Goal: Task Accomplishment & Management: Manage account settings

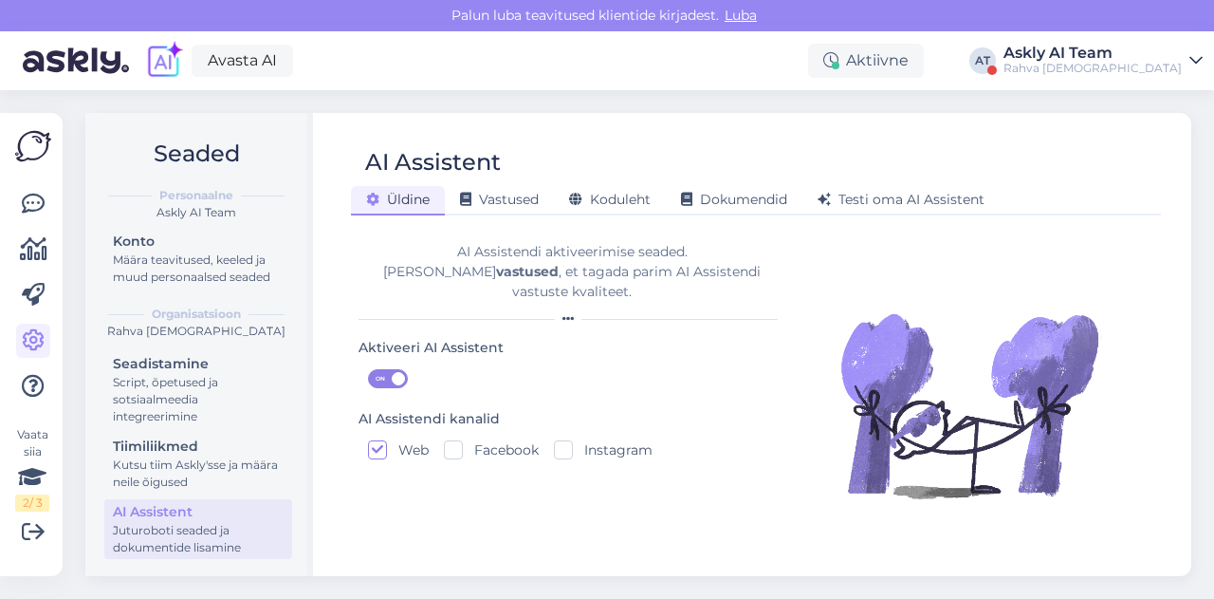
click at [1089, 64] on div "Rahva [DEMOGRAPHIC_DATA]" at bounding box center [1093, 68] width 178 height 15
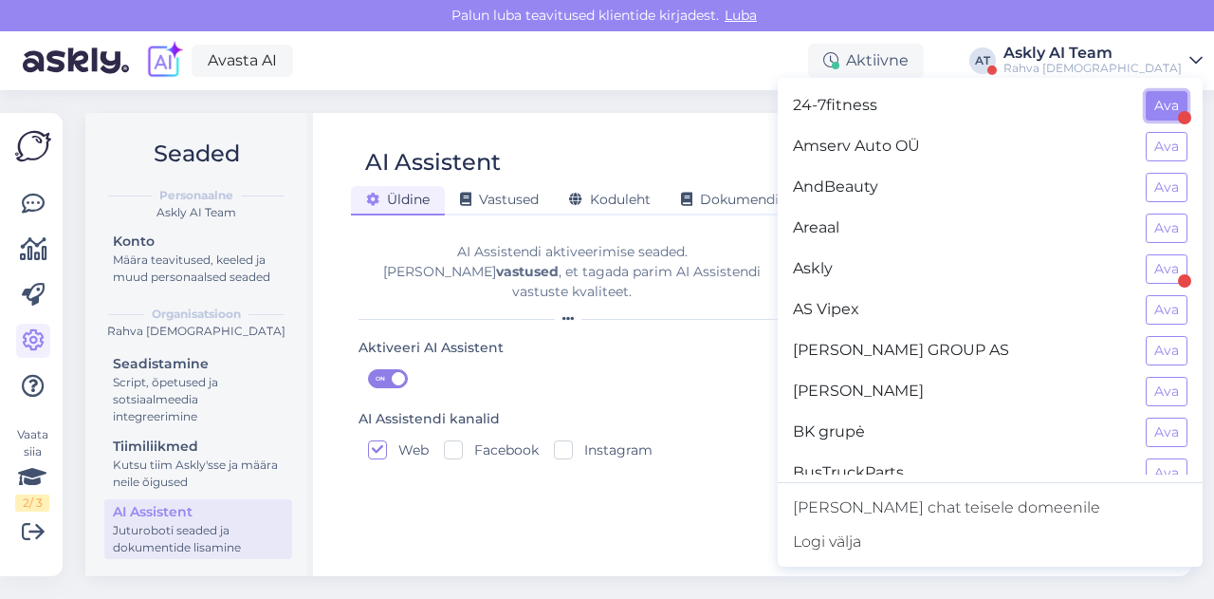
click at [1157, 112] on button "Ava" at bounding box center [1167, 105] width 42 height 29
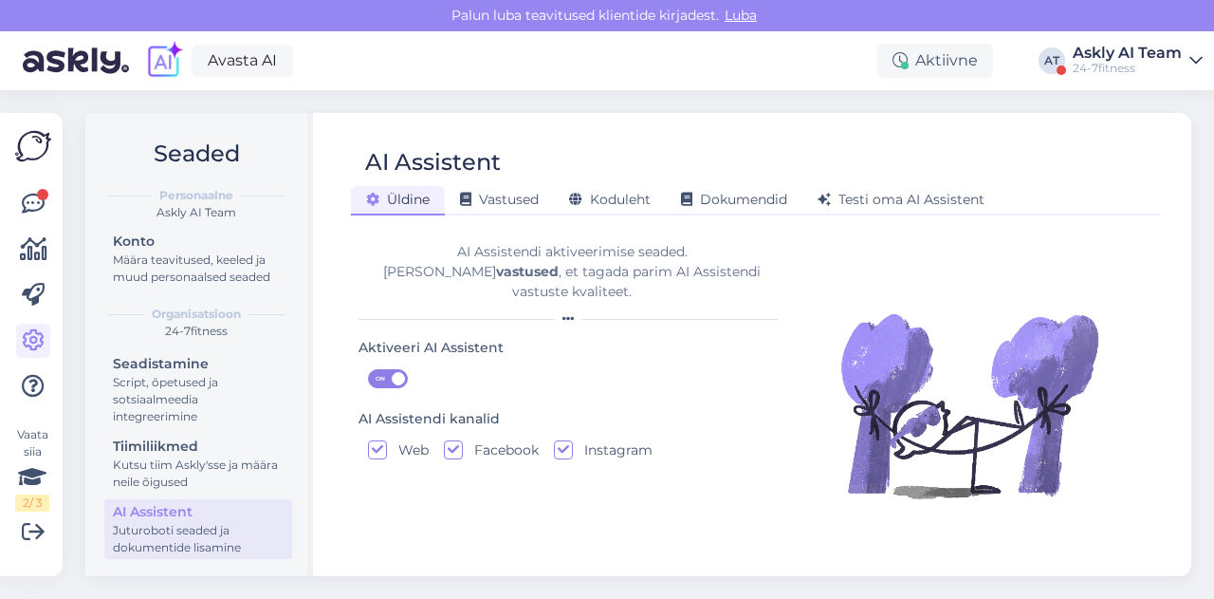
click at [1158, 52] on div "Askly AI Team" at bounding box center [1127, 53] width 109 height 15
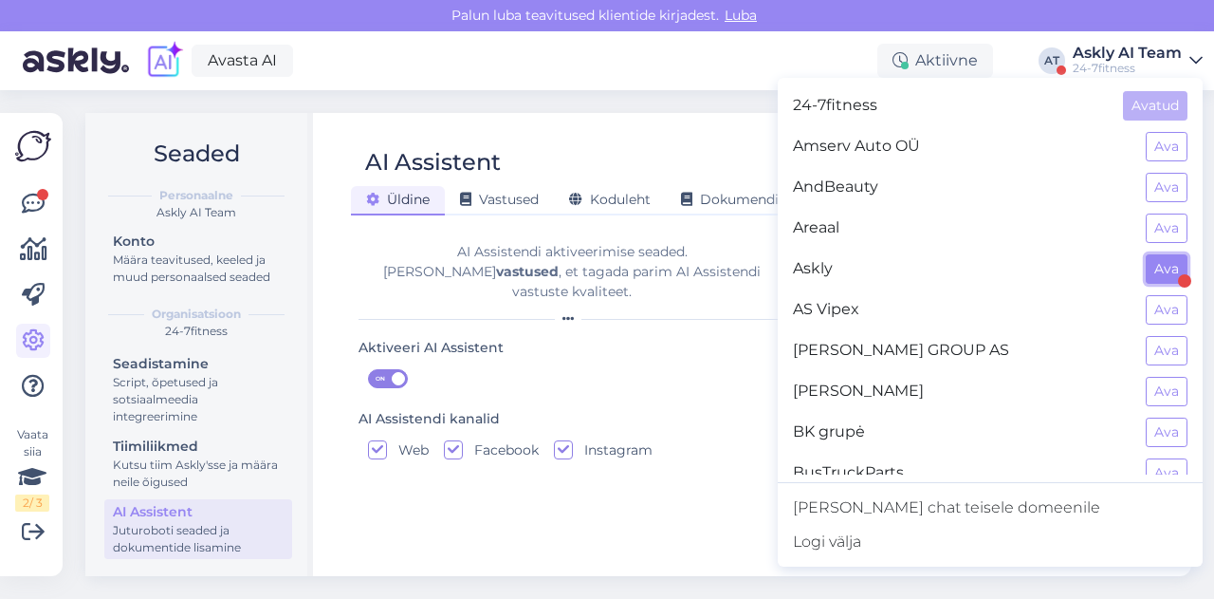
click at [1146, 261] on button "Ava" at bounding box center [1167, 268] width 42 height 29
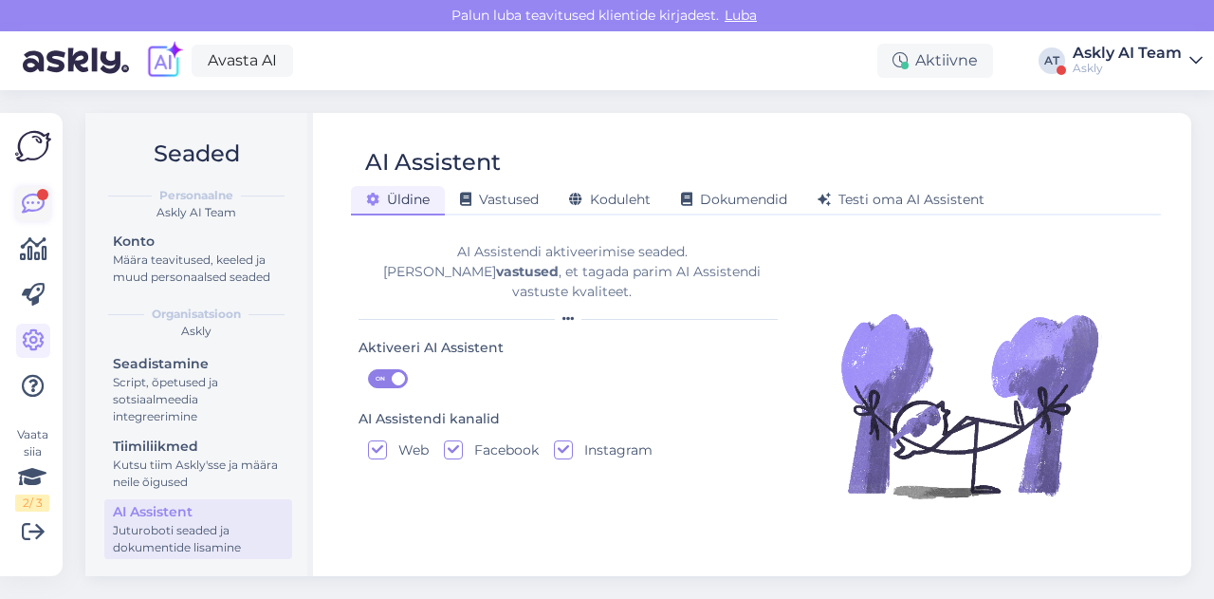
click at [19, 206] on link at bounding box center [33, 204] width 34 height 34
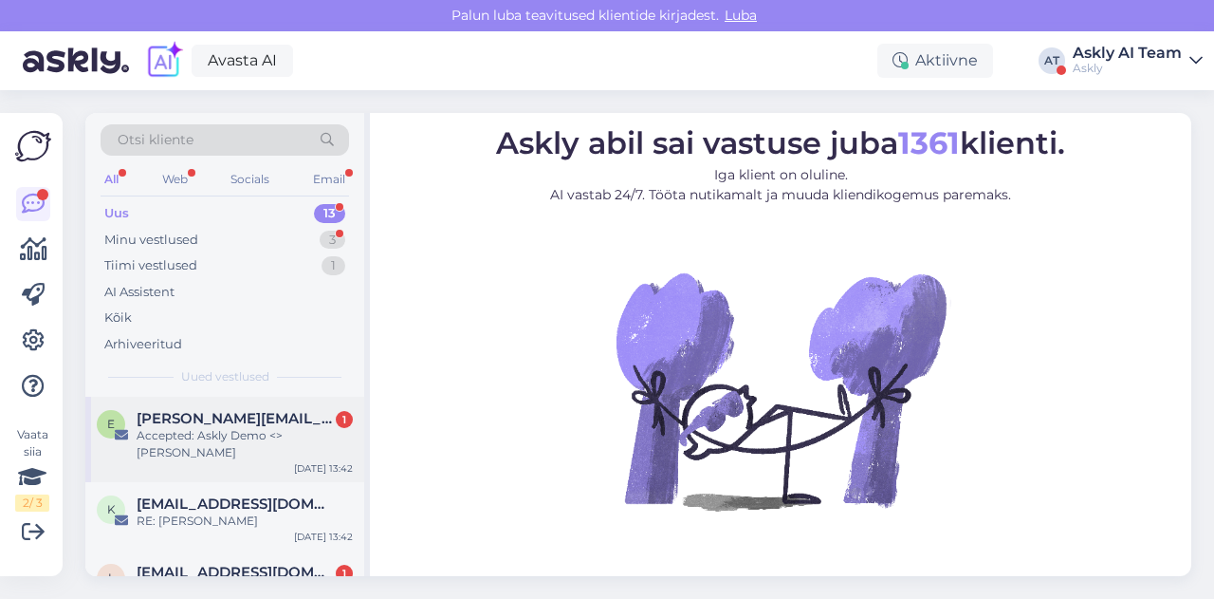
click at [241, 407] on div "E [PERSON_NAME][EMAIL_ADDRESS][DOMAIN_NAME] 1 Accepted: Askly Demo <> [PERSON_N…" at bounding box center [224, 439] width 279 height 85
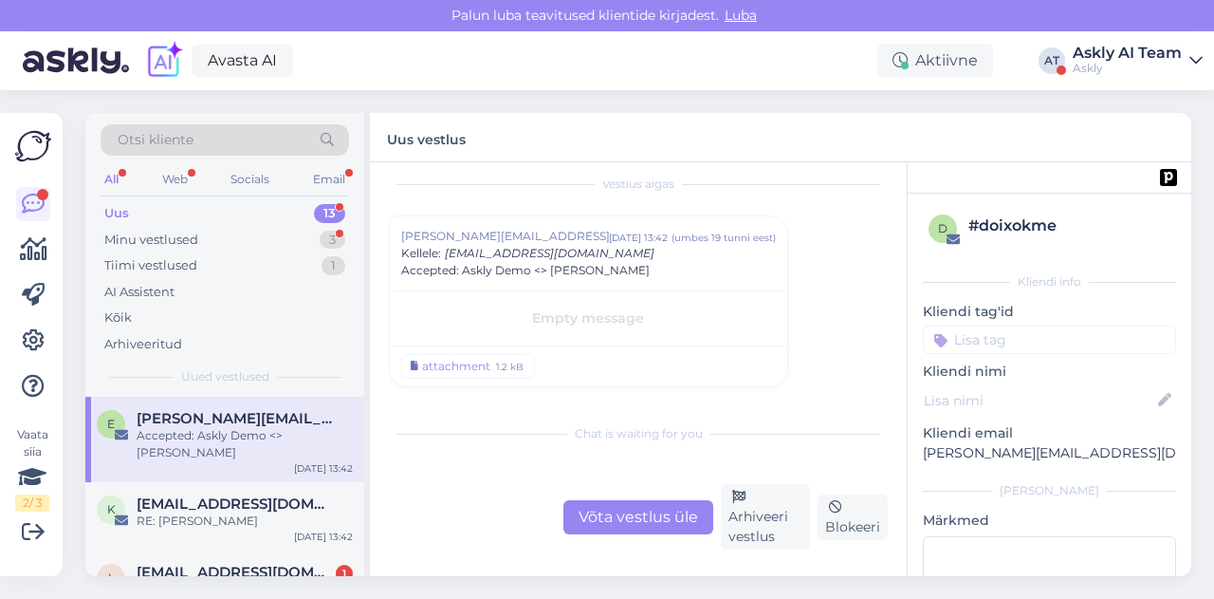
scroll to position [16, 0]
click at [760, 492] on div "Arhiveeri vestlus" at bounding box center [765, 516] width 89 height 65
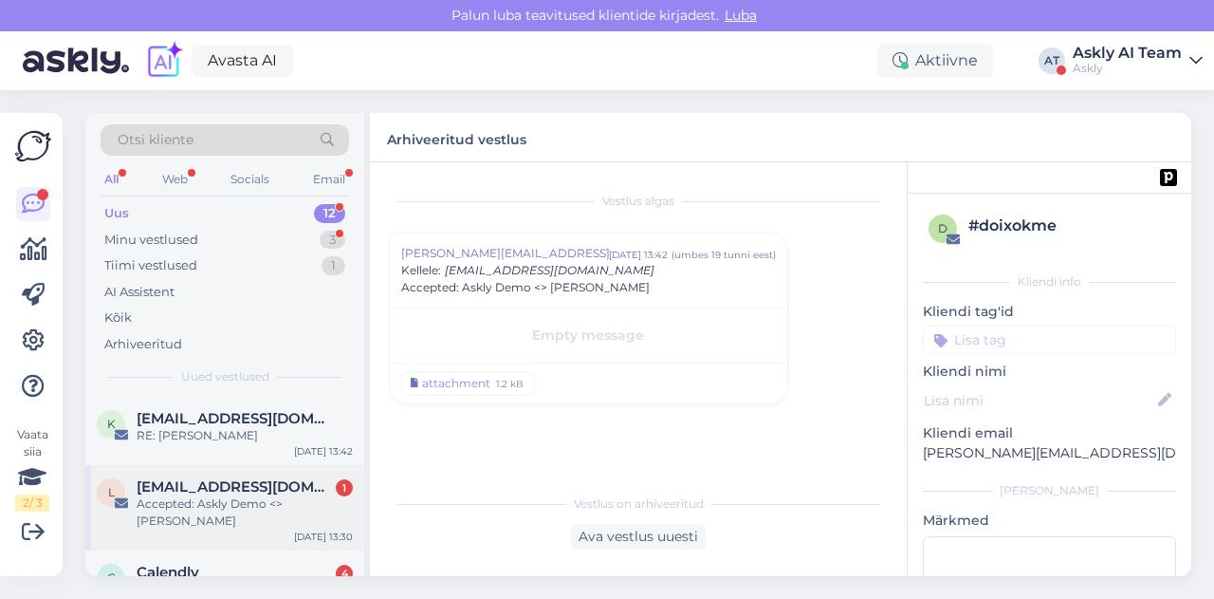
click at [233, 493] on span "[EMAIL_ADDRESS][DOMAIN_NAME]" at bounding box center [235, 486] width 197 height 17
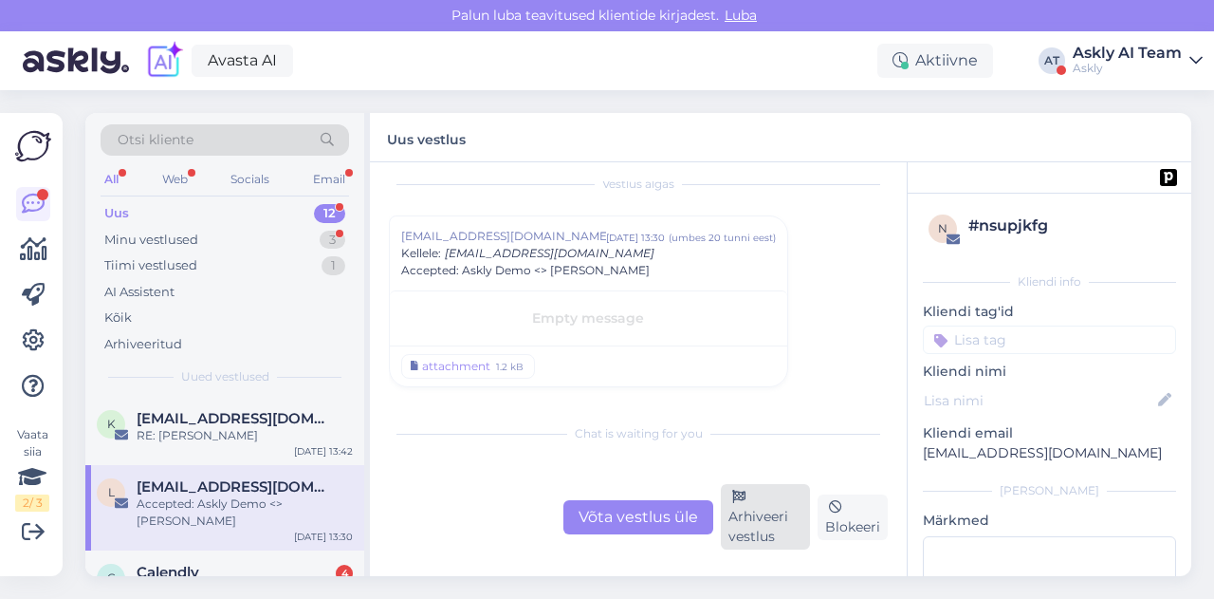
click at [783, 523] on div "Arhiveeri vestlus" at bounding box center [765, 516] width 89 height 65
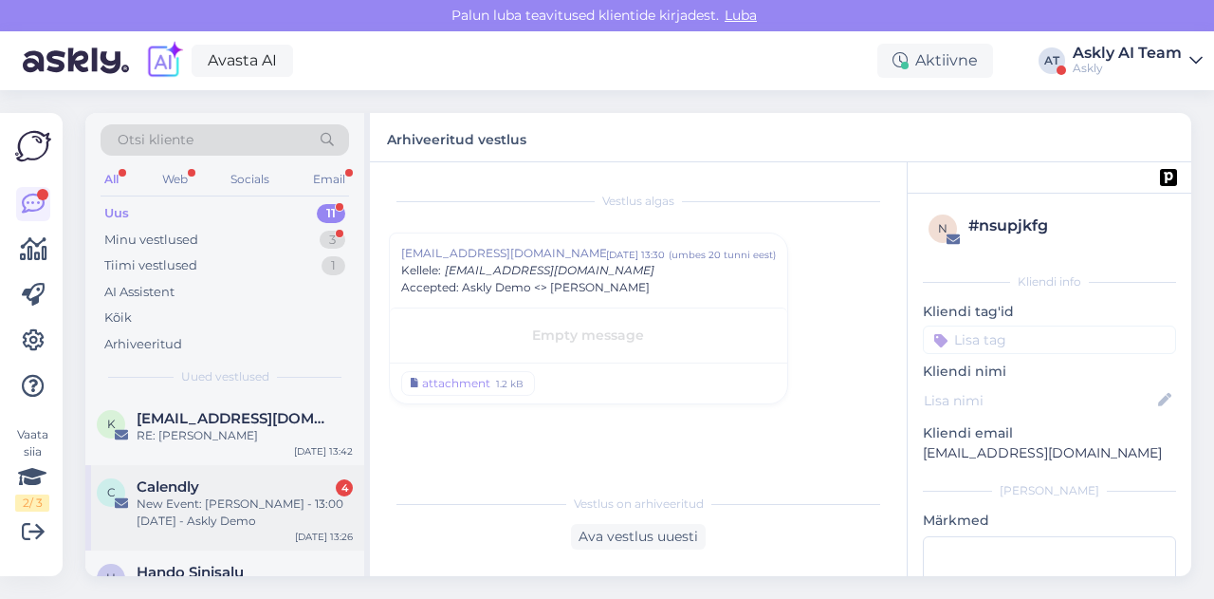
click at [252, 473] on div "C Calendly 4 New Event: [PERSON_NAME] - 13:00 [DATE] - Askly Demo [DATE] 13:26" at bounding box center [224, 507] width 279 height 85
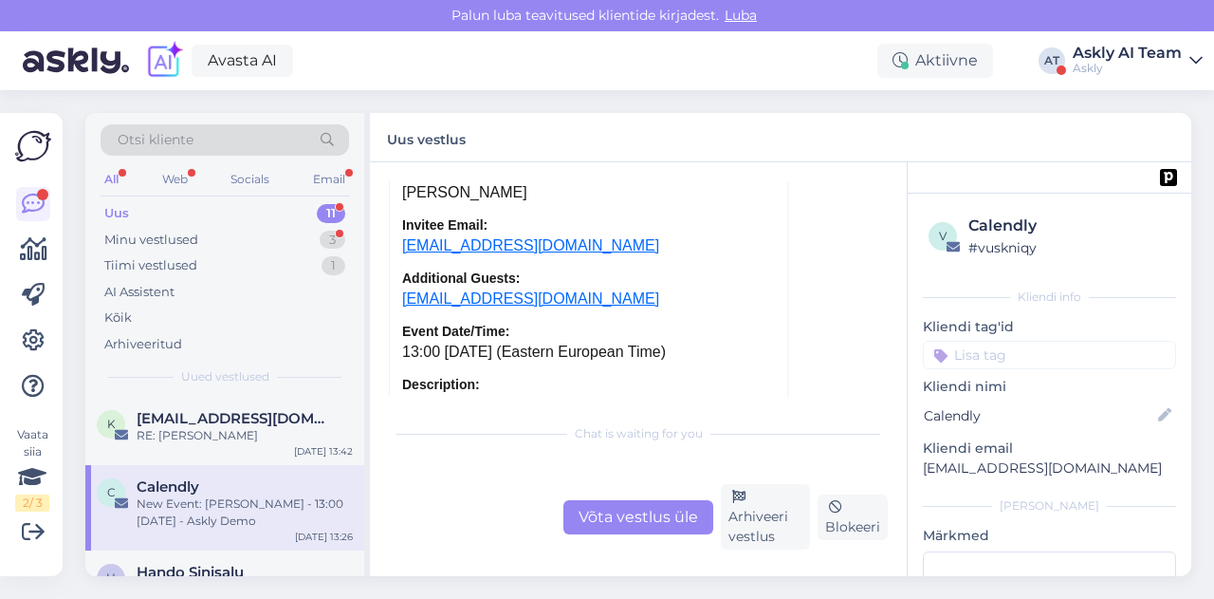
scroll to position [8543, 0]
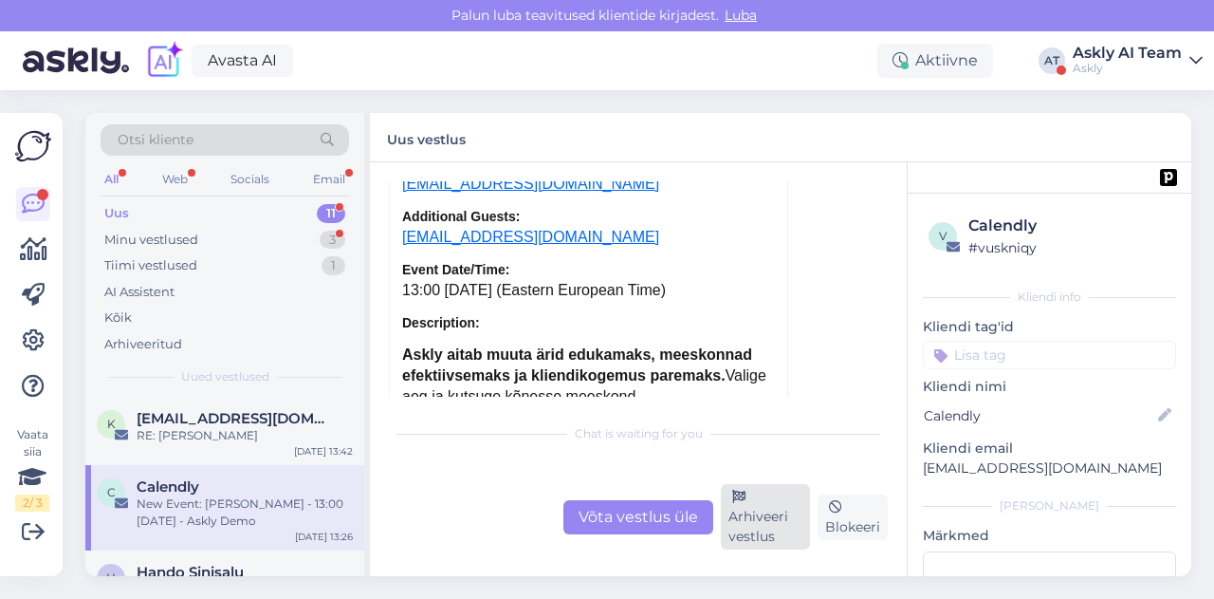
click at [757, 530] on div "Arhiveeri vestlus" at bounding box center [765, 516] width 89 height 65
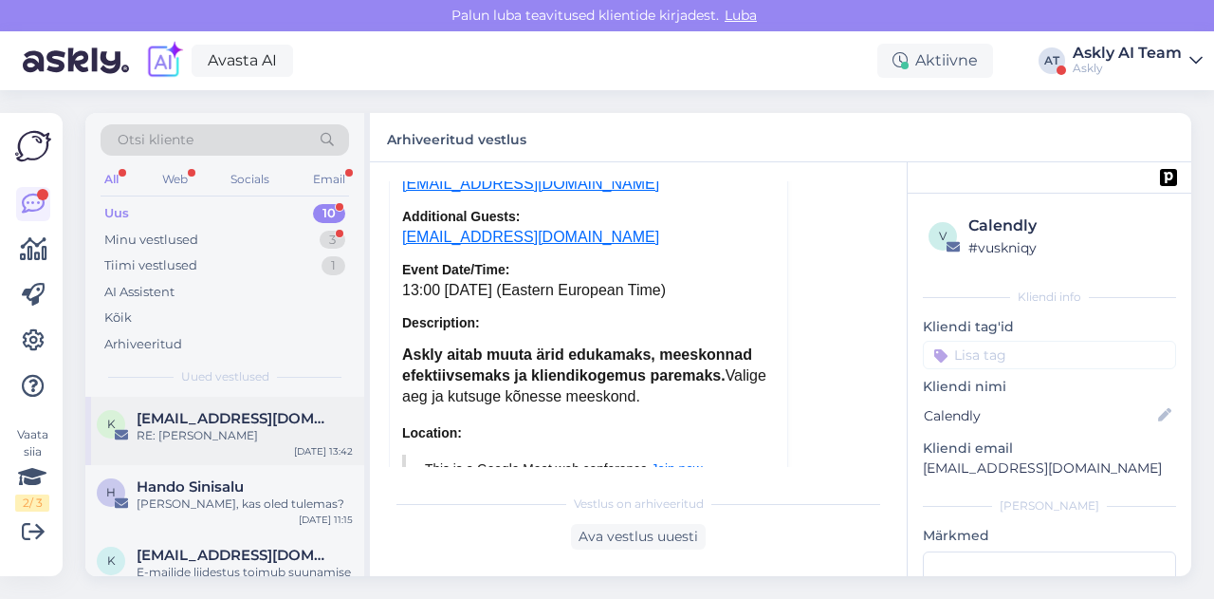
scroll to position [8065, 0]
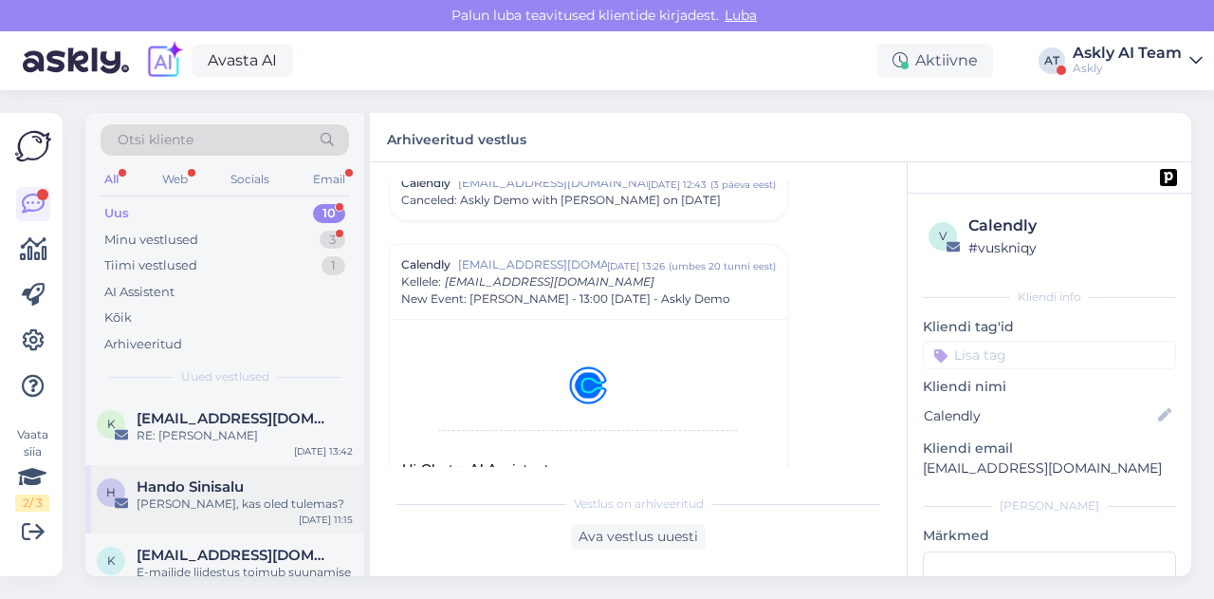
click at [282, 495] on div "[PERSON_NAME], kas oled tulemas?" at bounding box center [245, 503] width 216 height 17
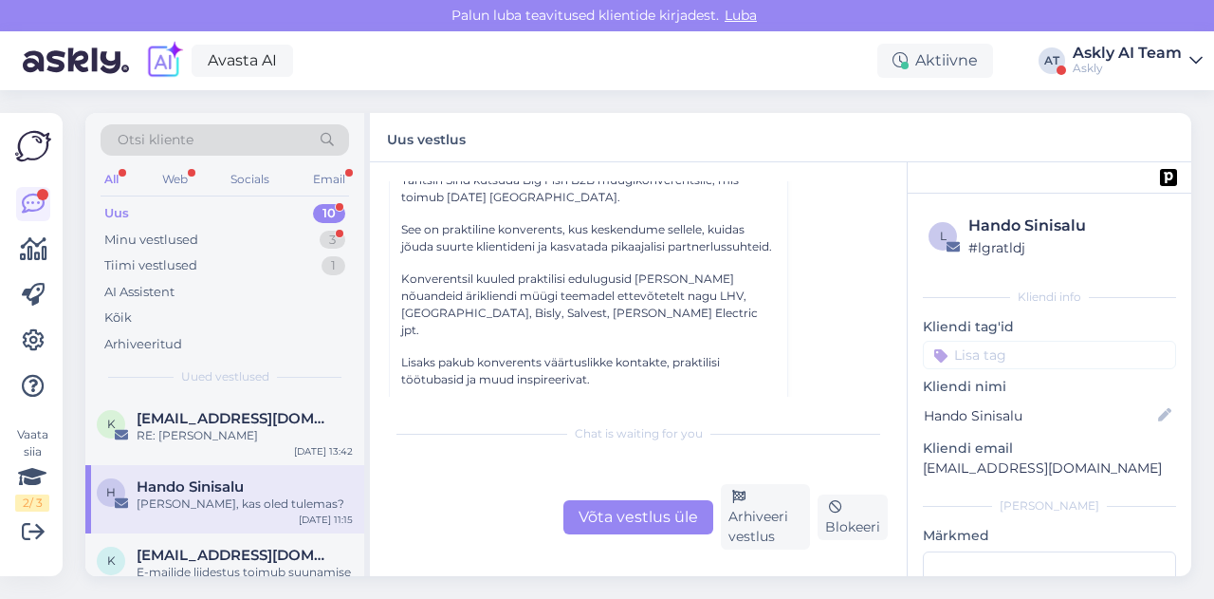
scroll to position [180, 0]
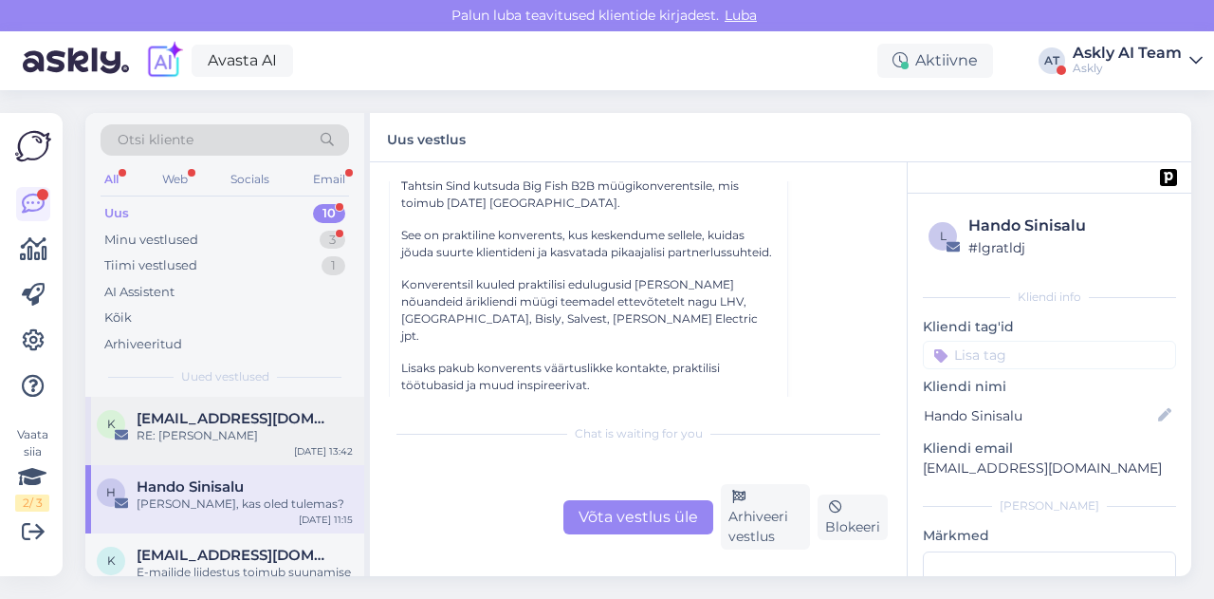
click at [261, 439] on div "RE: [PERSON_NAME]" at bounding box center [245, 435] width 216 height 17
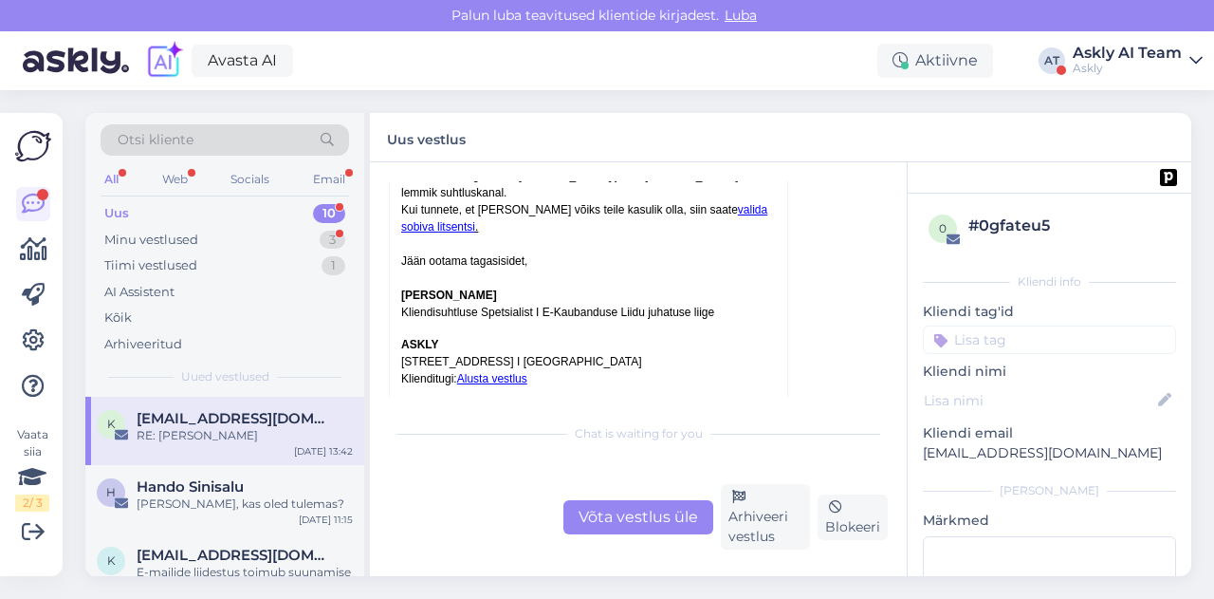
scroll to position [1152, 0]
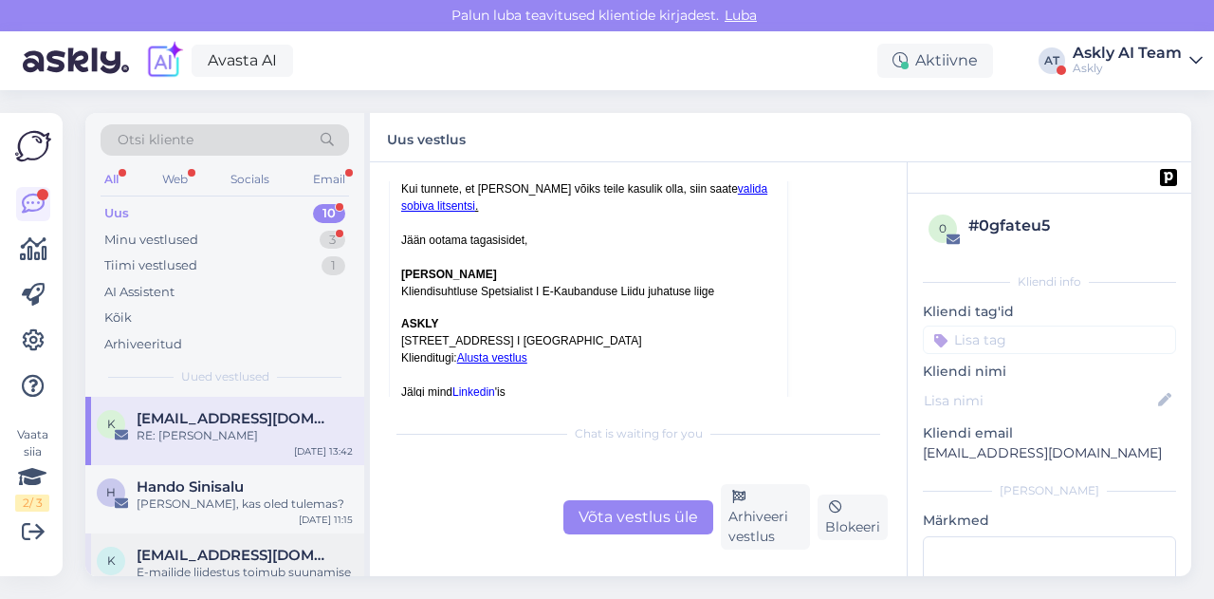
click at [249, 547] on span "[EMAIL_ADDRESS][DOMAIN_NAME]" at bounding box center [235, 554] width 197 height 17
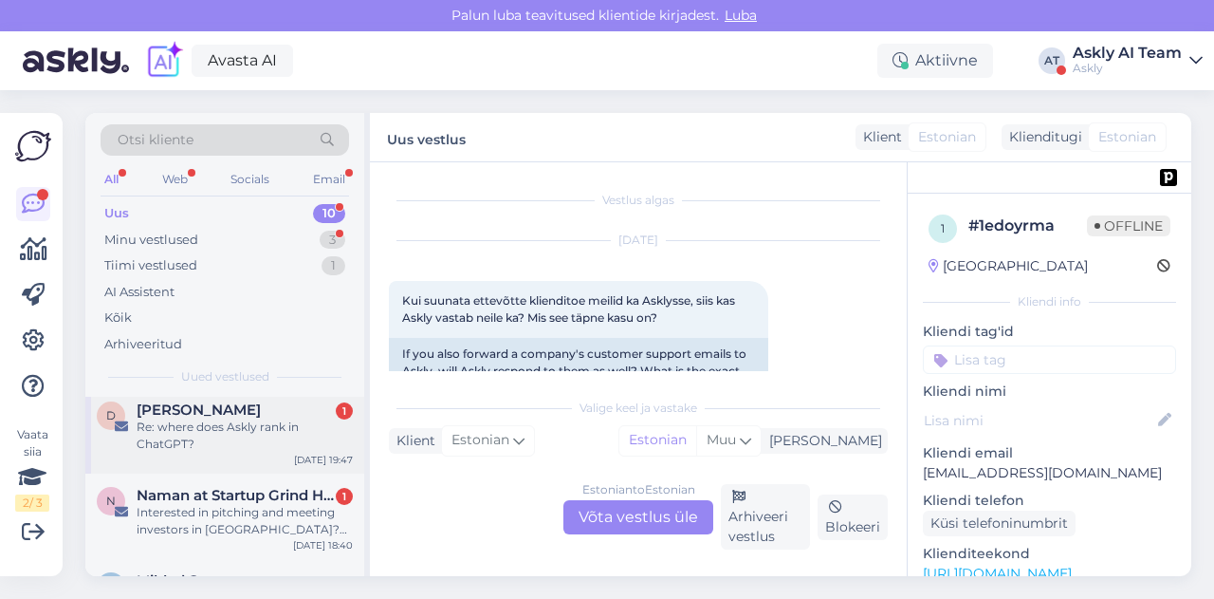
scroll to position [233, 0]
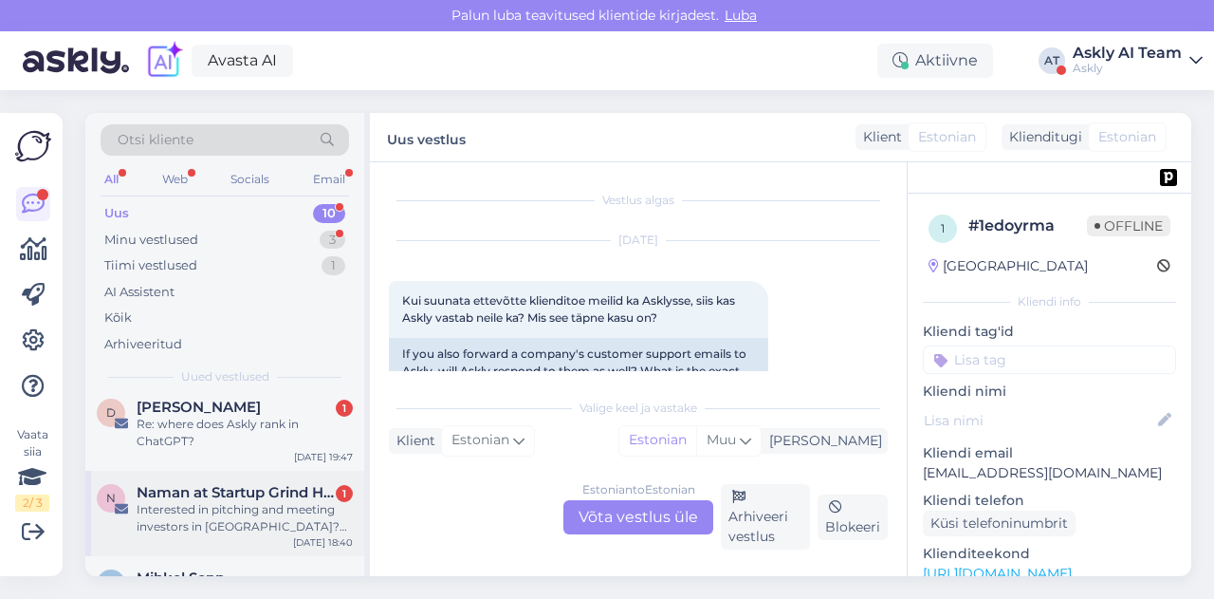
click at [212, 515] on div "Interested in pitching and meeting investors in [GEOGRAPHIC_DATA]? 💰" at bounding box center [245, 518] width 216 height 34
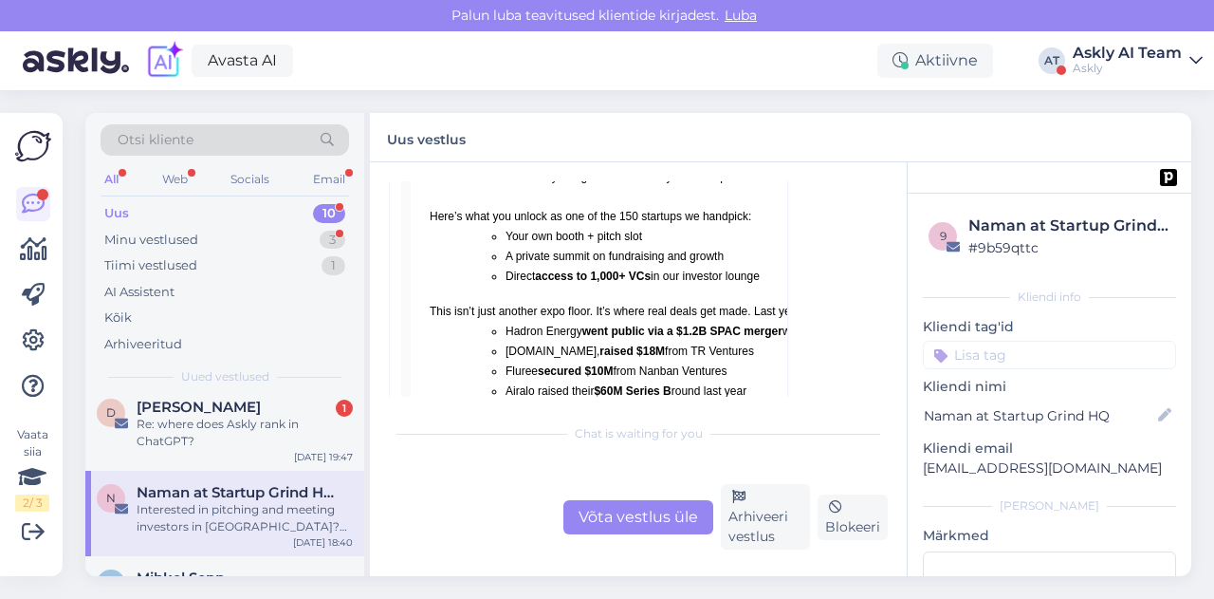
scroll to position [493, 0]
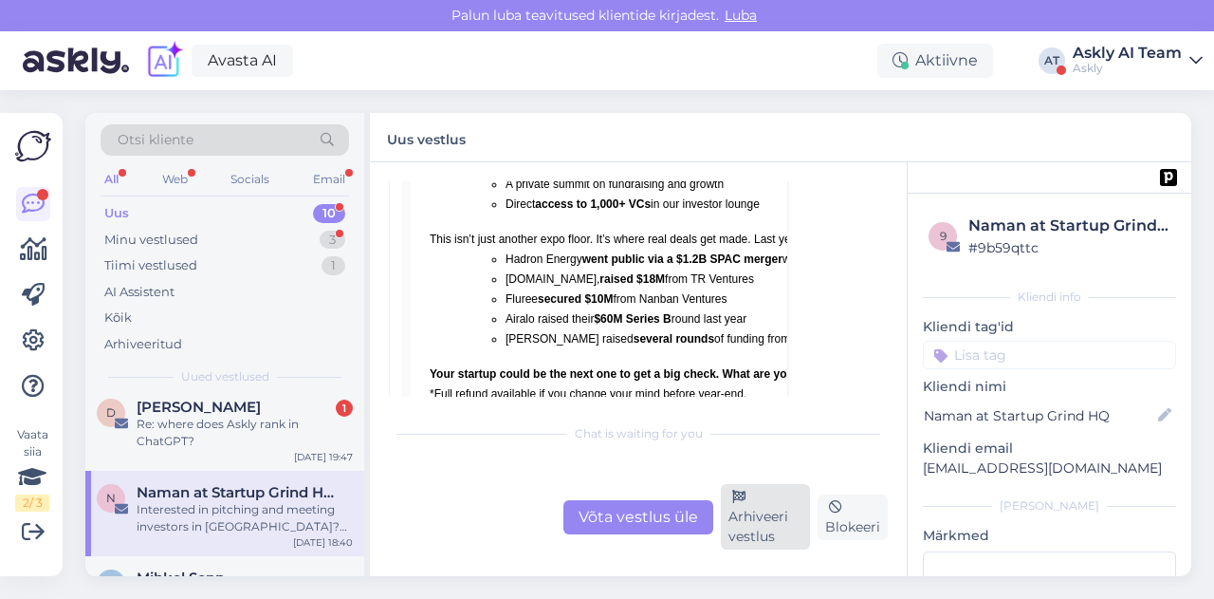
click at [748, 515] on div "Arhiveeri vestlus" at bounding box center [765, 516] width 89 height 65
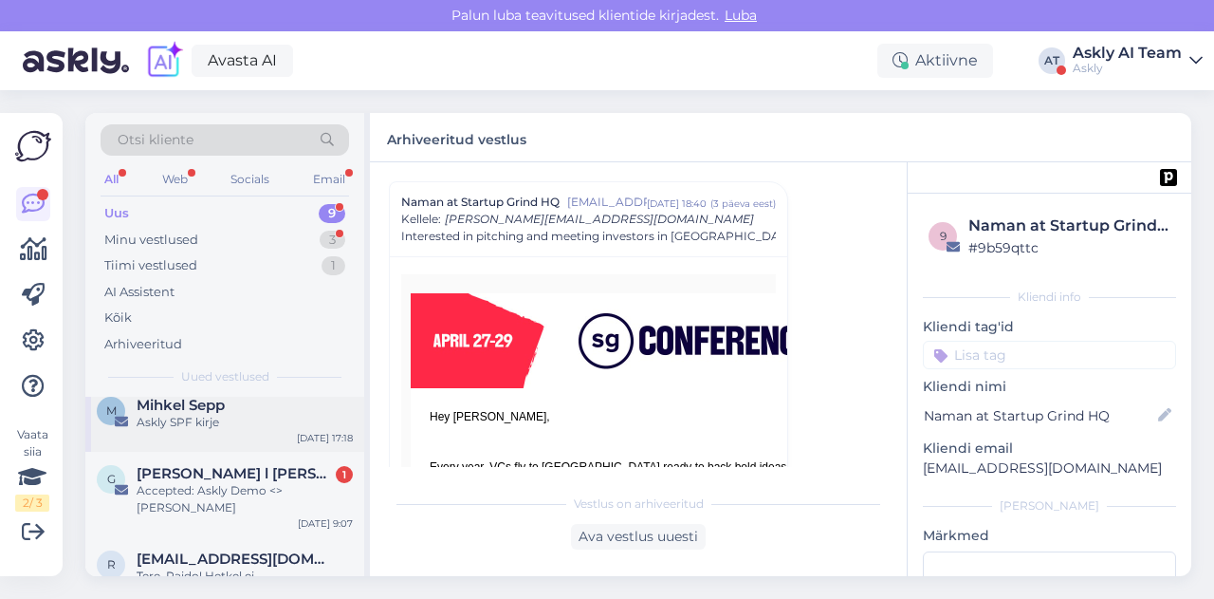
scroll to position [321, 0]
click at [230, 473] on span "[PERSON_NAME] l [PERSON_NAME] AUTO" at bounding box center [235, 473] width 197 height 17
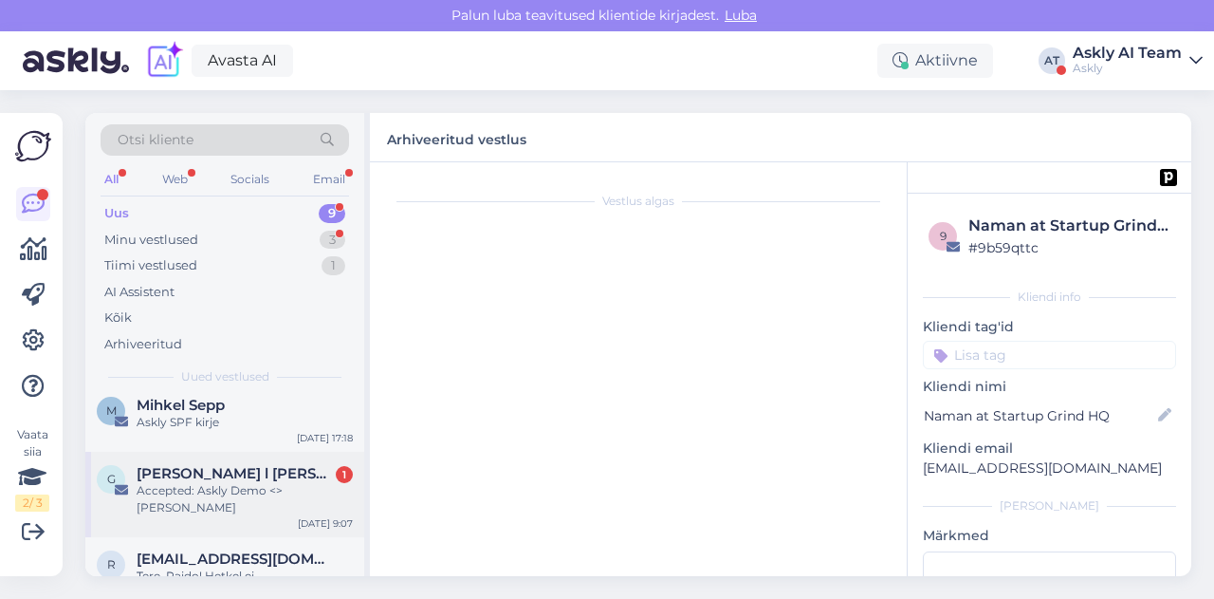
scroll to position [0, 0]
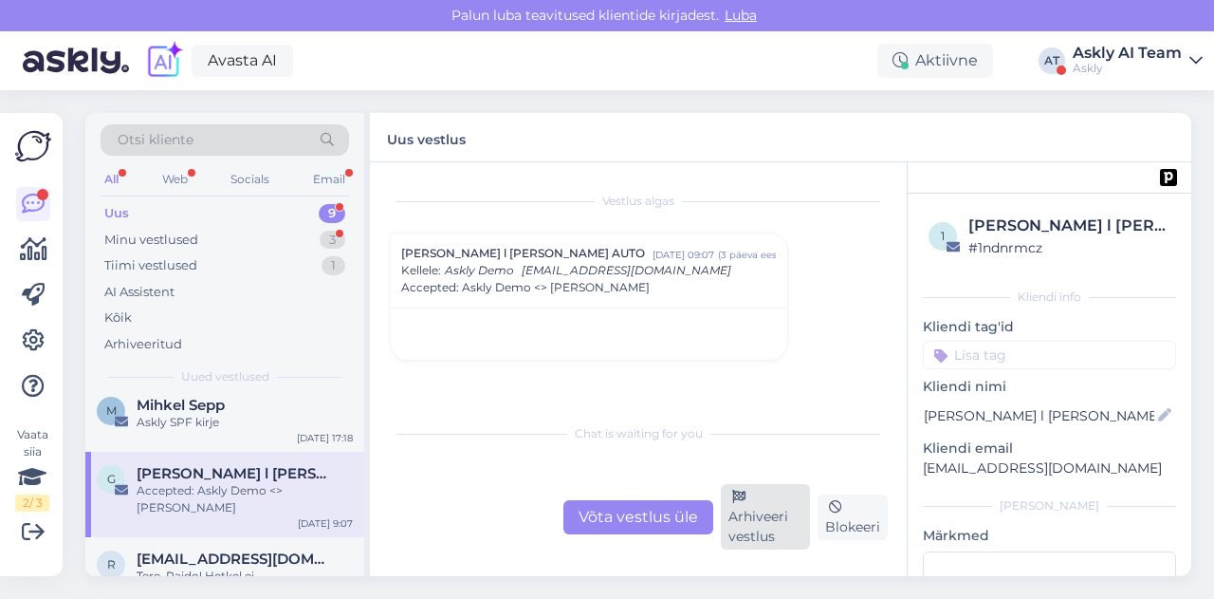
click at [785, 529] on div "Arhiveeri vestlus" at bounding box center [765, 516] width 89 height 65
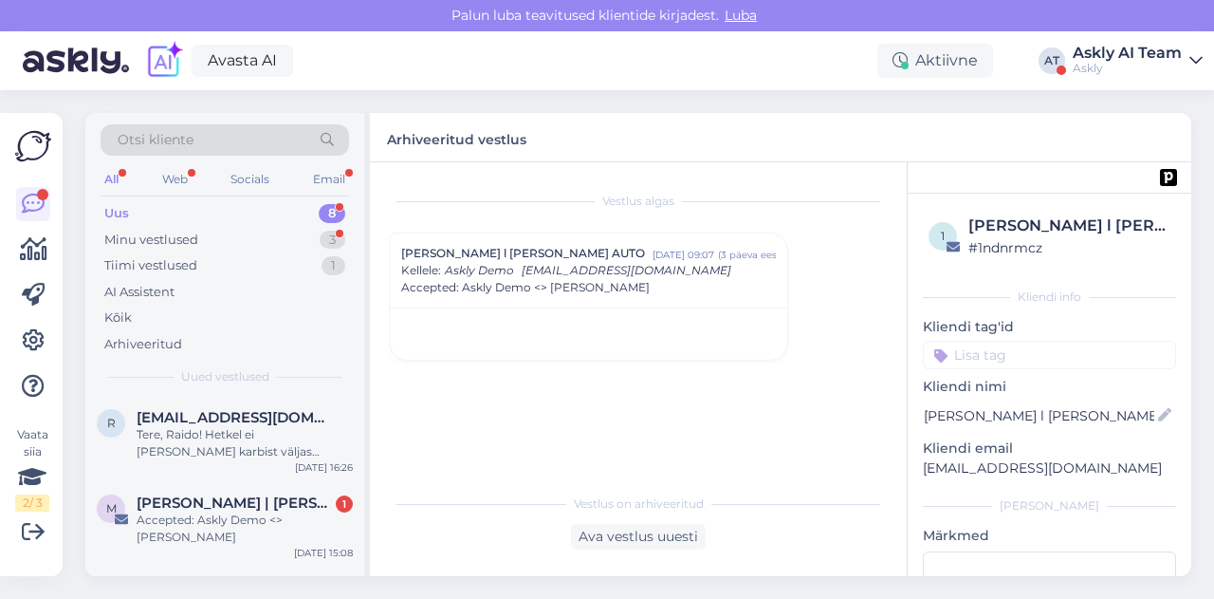
scroll to position [451, 0]
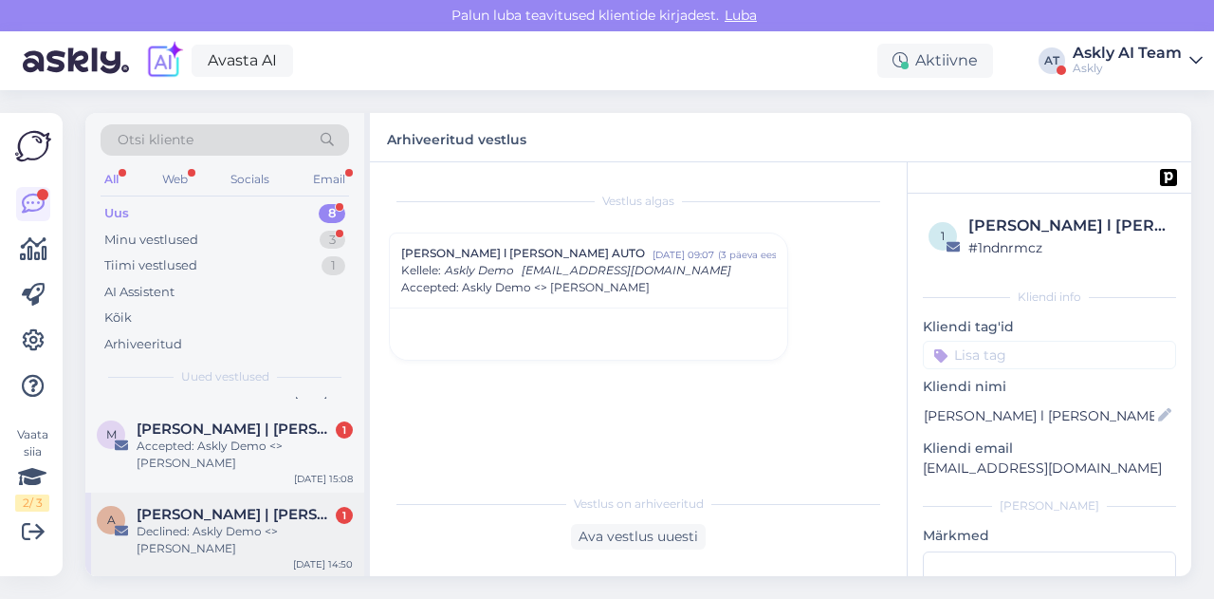
click at [249, 551] on div "Declined: Askly Demo <> [PERSON_NAME]" at bounding box center [245, 540] width 216 height 34
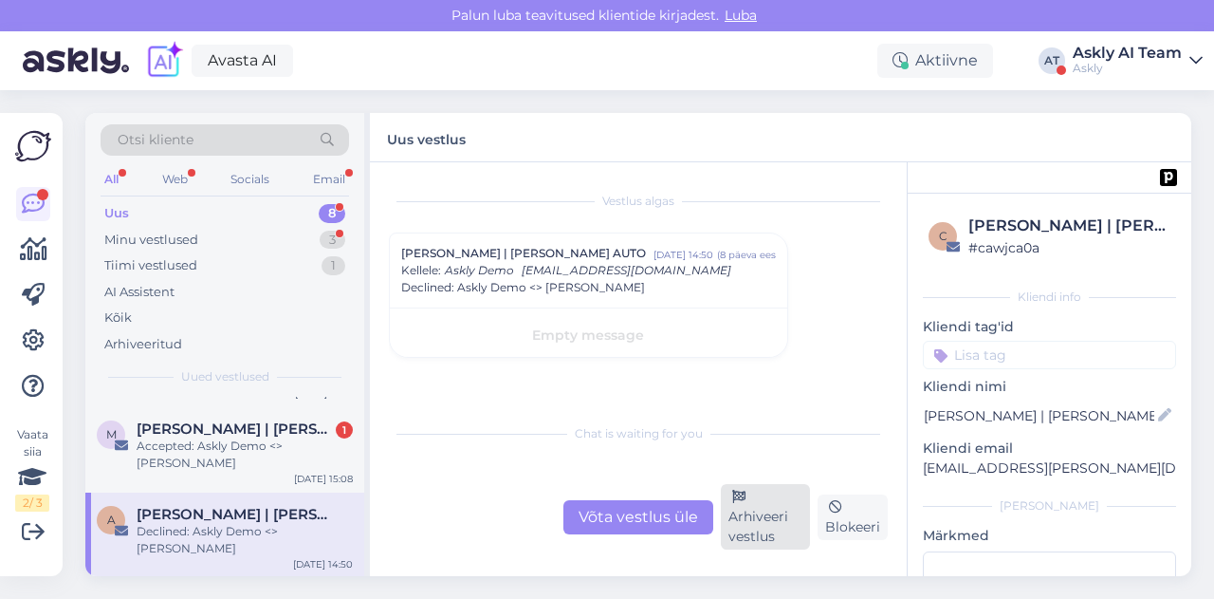
click at [761, 504] on div "Arhiveeri vestlus" at bounding box center [765, 516] width 89 height 65
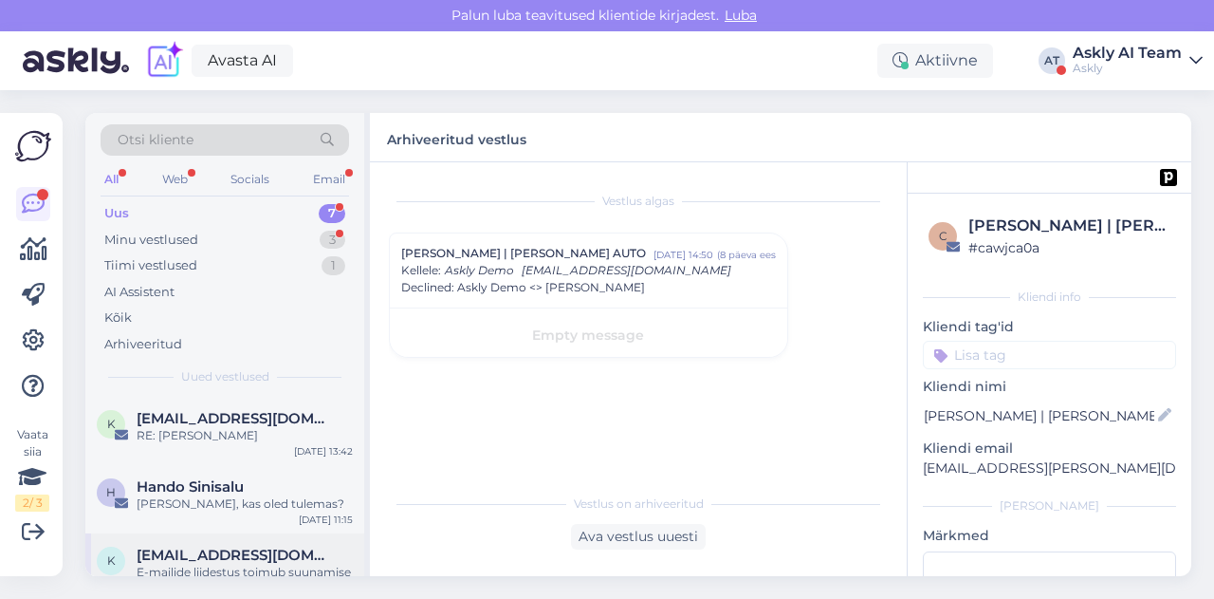
scroll to position [365, 0]
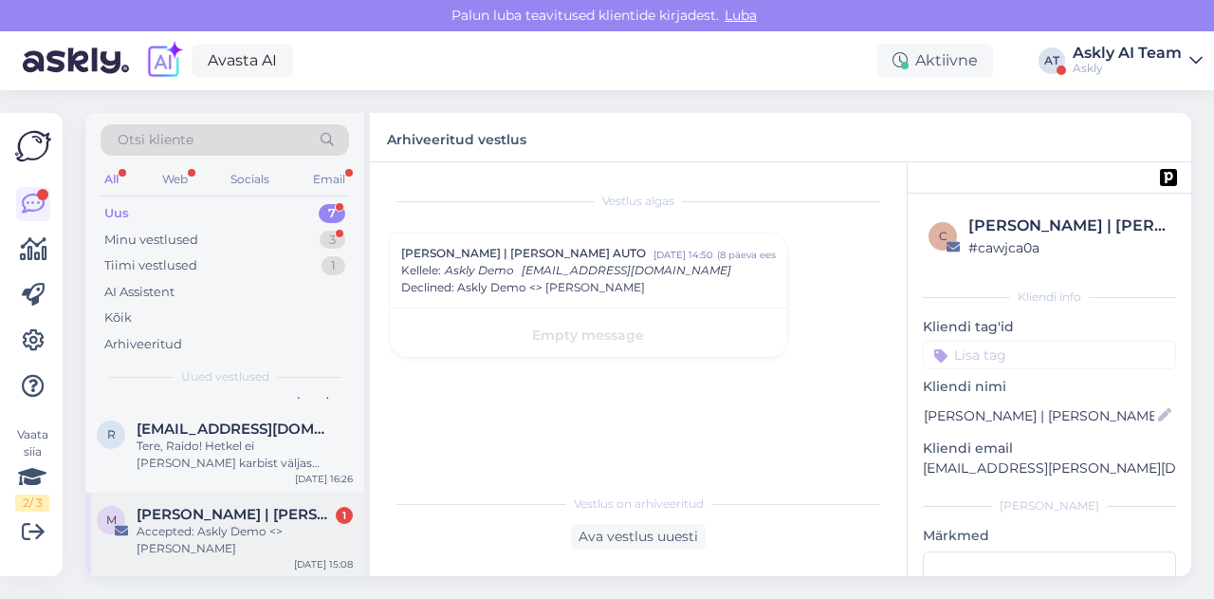
click at [225, 534] on div "Accepted: Askly Demo <> [PERSON_NAME]" at bounding box center [245, 540] width 216 height 34
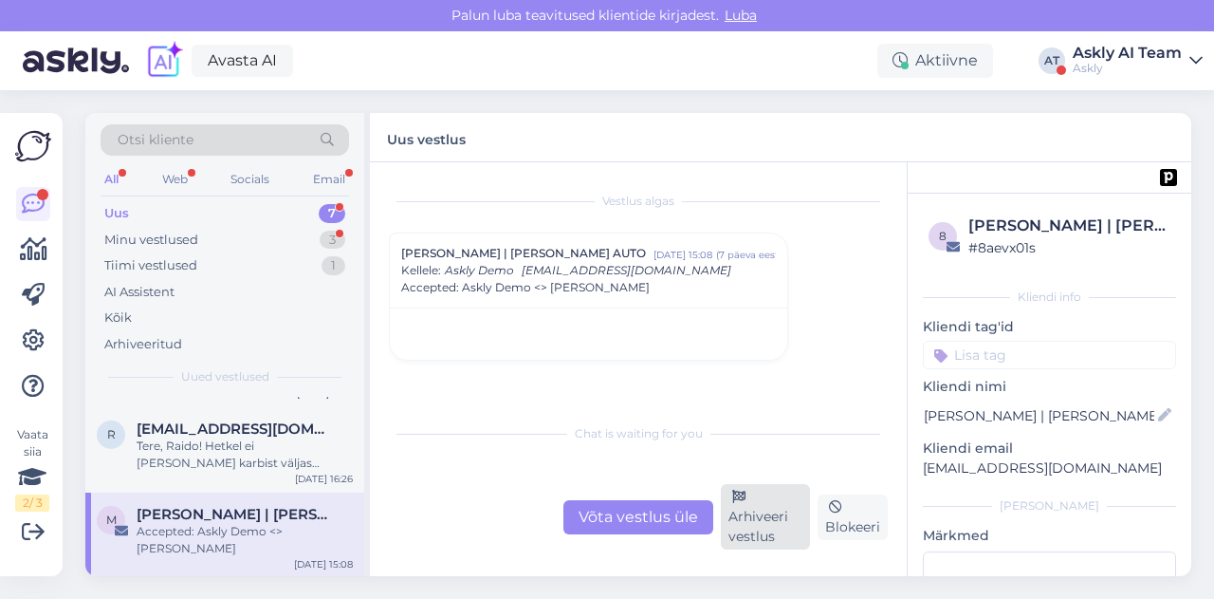
click at [762, 515] on div "Arhiveeri vestlus" at bounding box center [765, 516] width 89 height 65
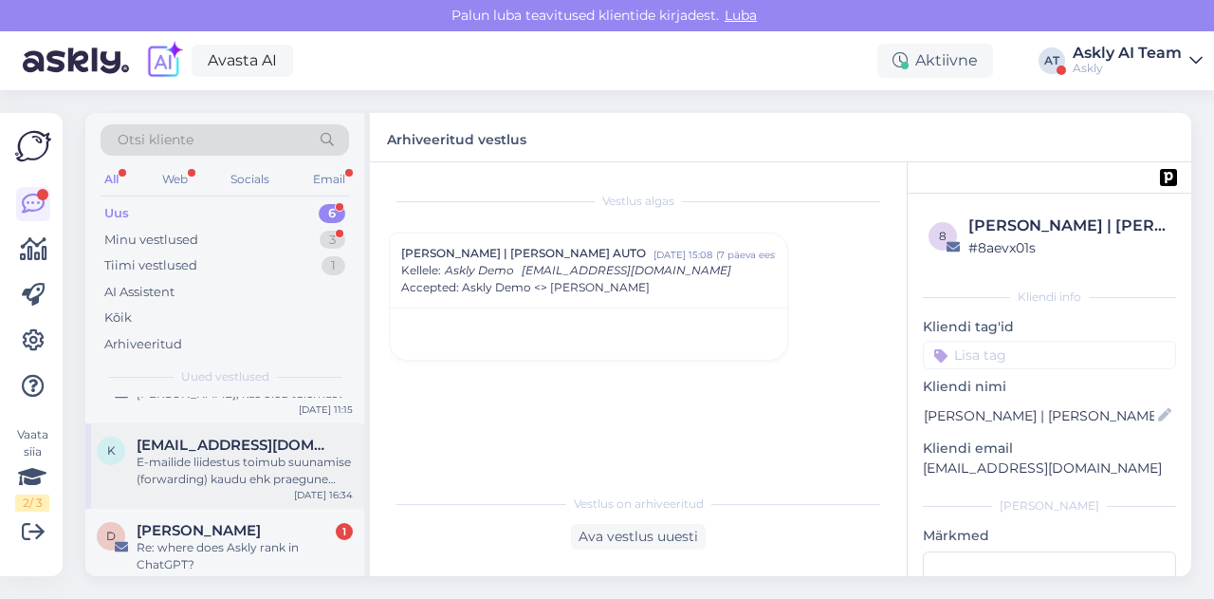
scroll to position [118, 0]
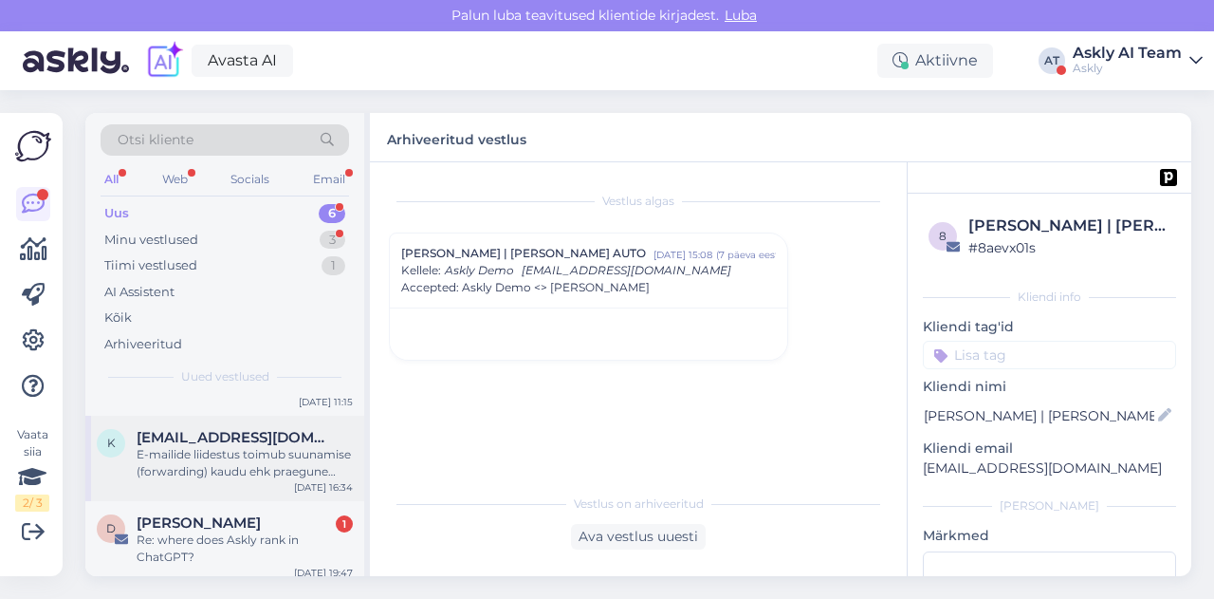
click at [254, 555] on div "Re: where does Askly rank in ChatGPT?" at bounding box center [245, 548] width 216 height 34
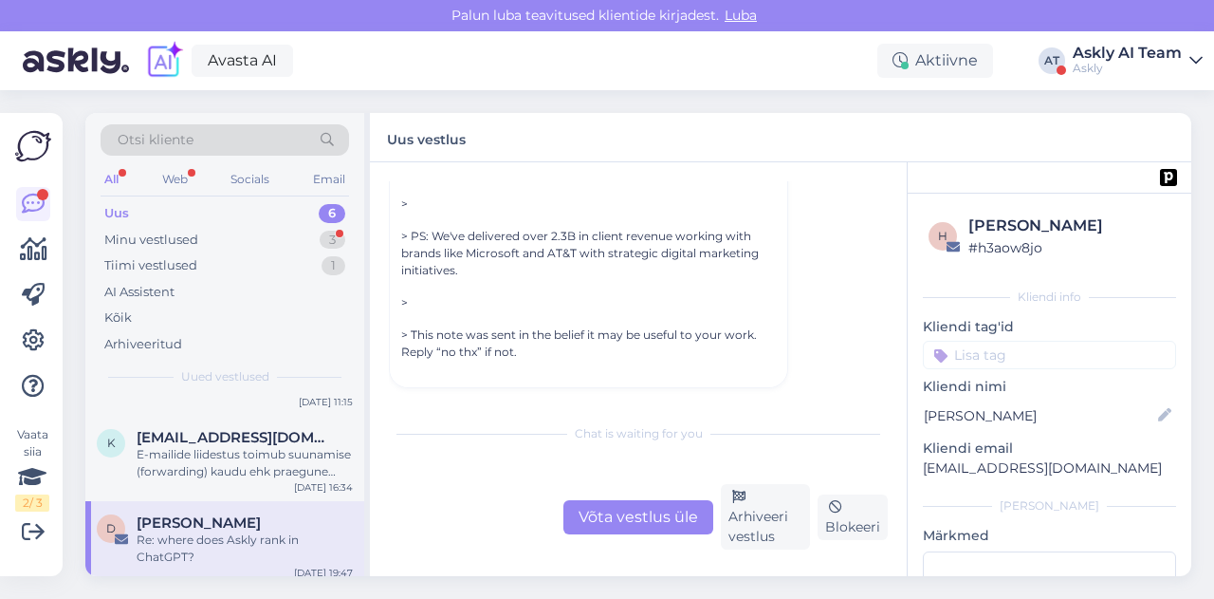
scroll to position [1172, 0]
click at [749, 486] on div "Arhiveeri vestlus" at bounding box center [765, 516] width 89 height 65
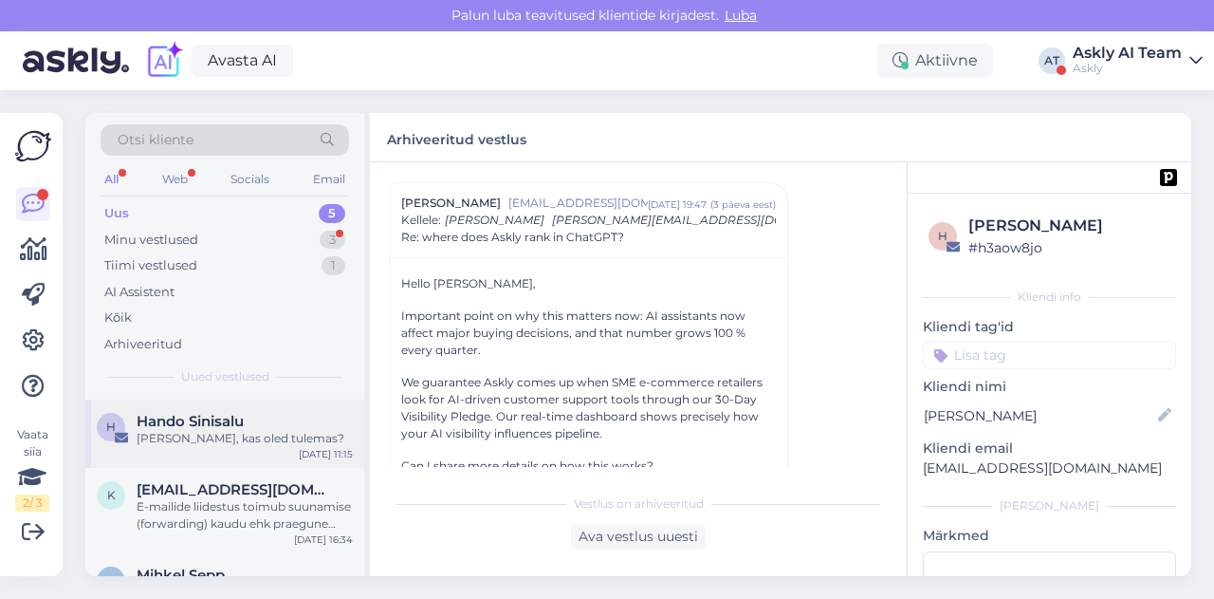
scroll to position [65, 0]
click at [242, 510] on div "E-mailide liidestus toimub suunamise (forwarding) kaudu ehk praegune emailiserv…" at bounding box center [245, 516] width 216 height 34
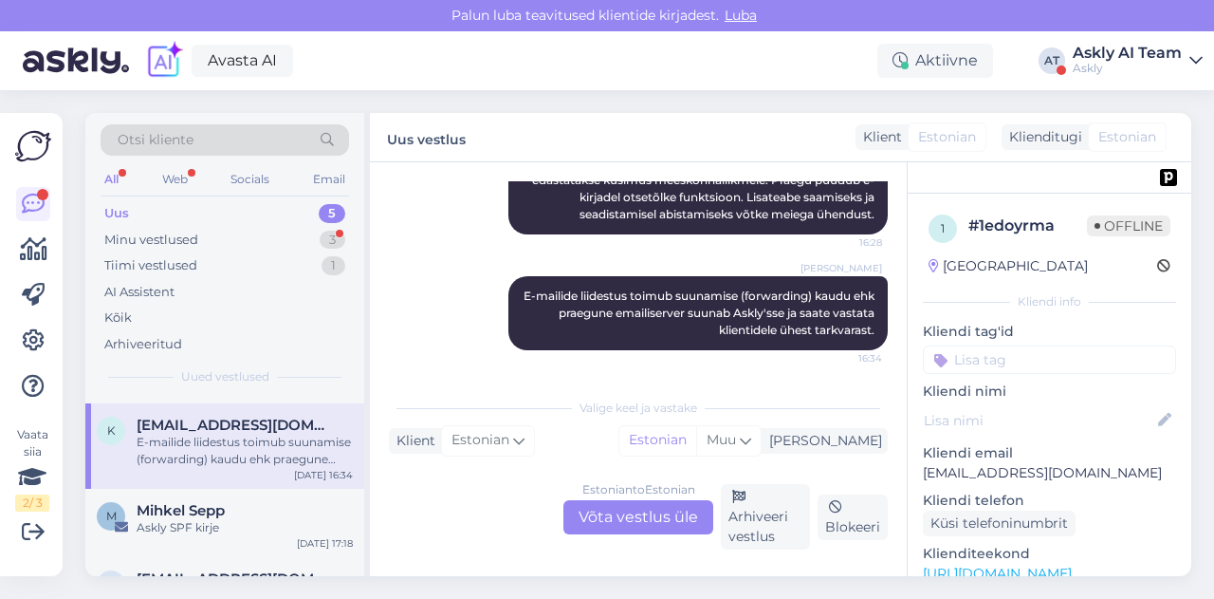
scroll to position [131, 0]
click at [244, 509] on div "Mihkel Sepp" at bounding box center [245, 509] width 216 height 17
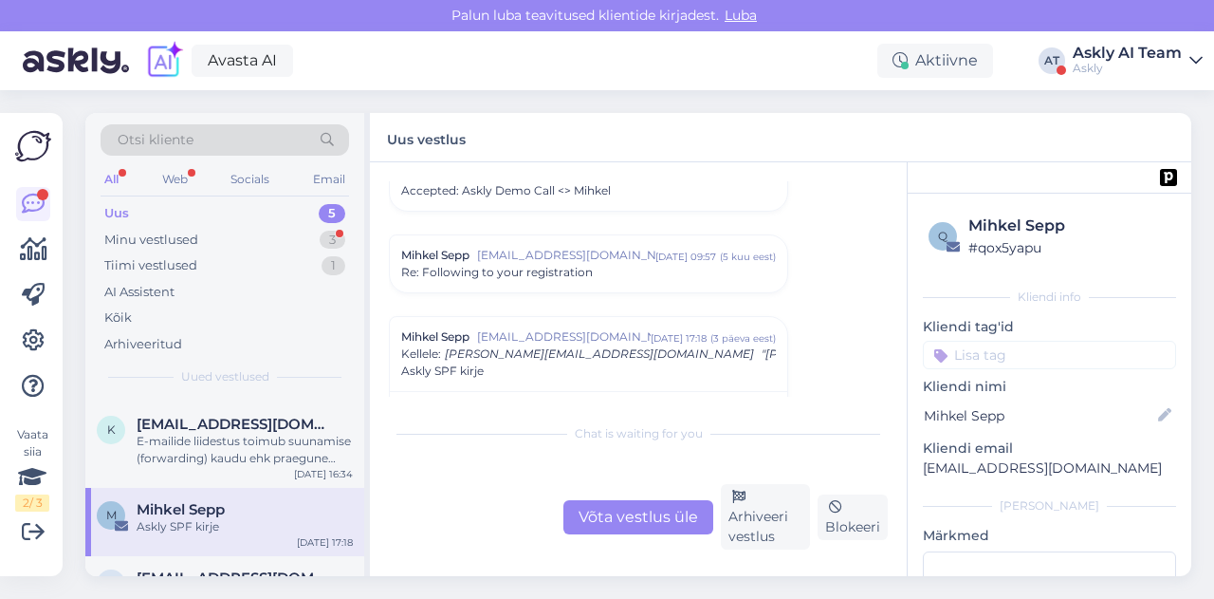
scroll to position [57, 0]
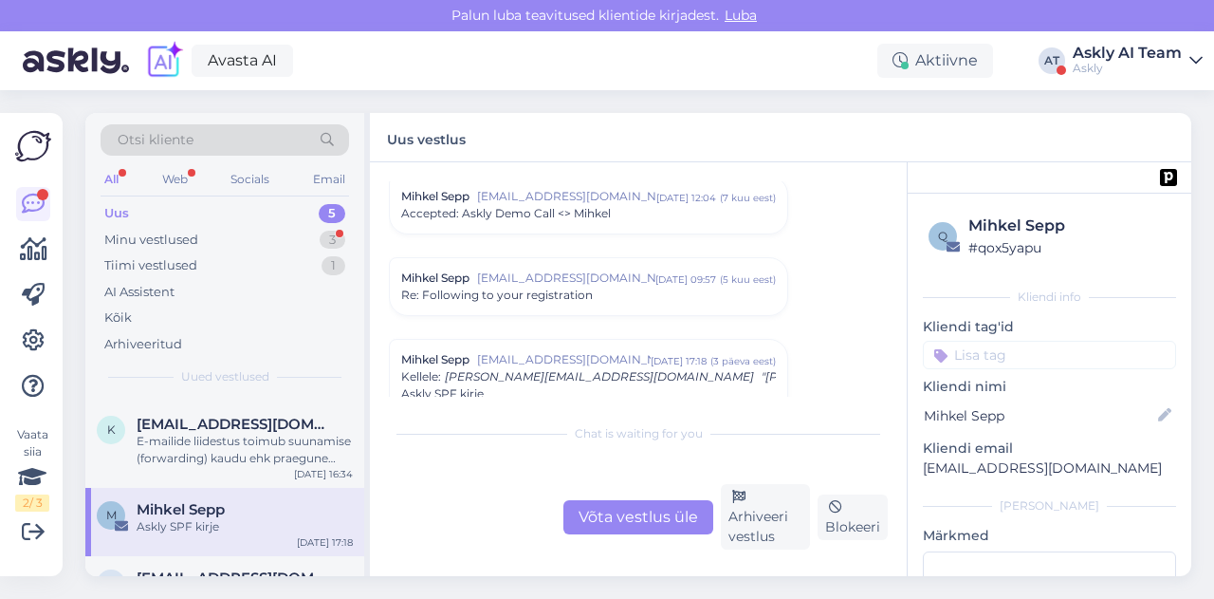
click at [628, 299] on div "Re: Following to your registration" at bounding box center [588, 294] width 375 height 17
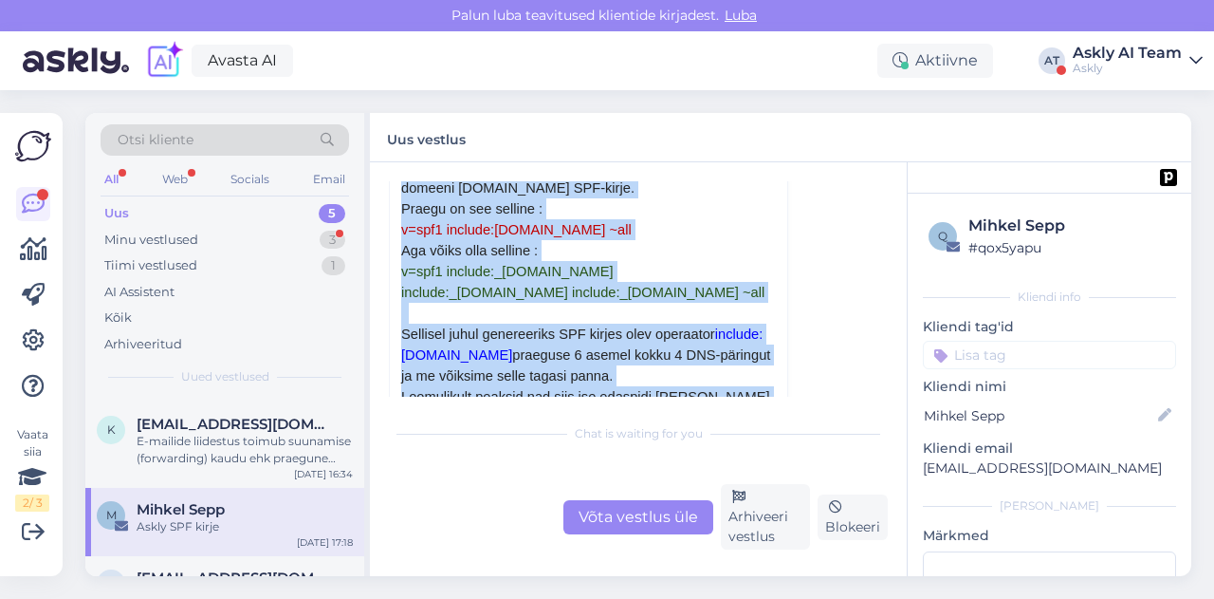
scroll to position [1601, 0]
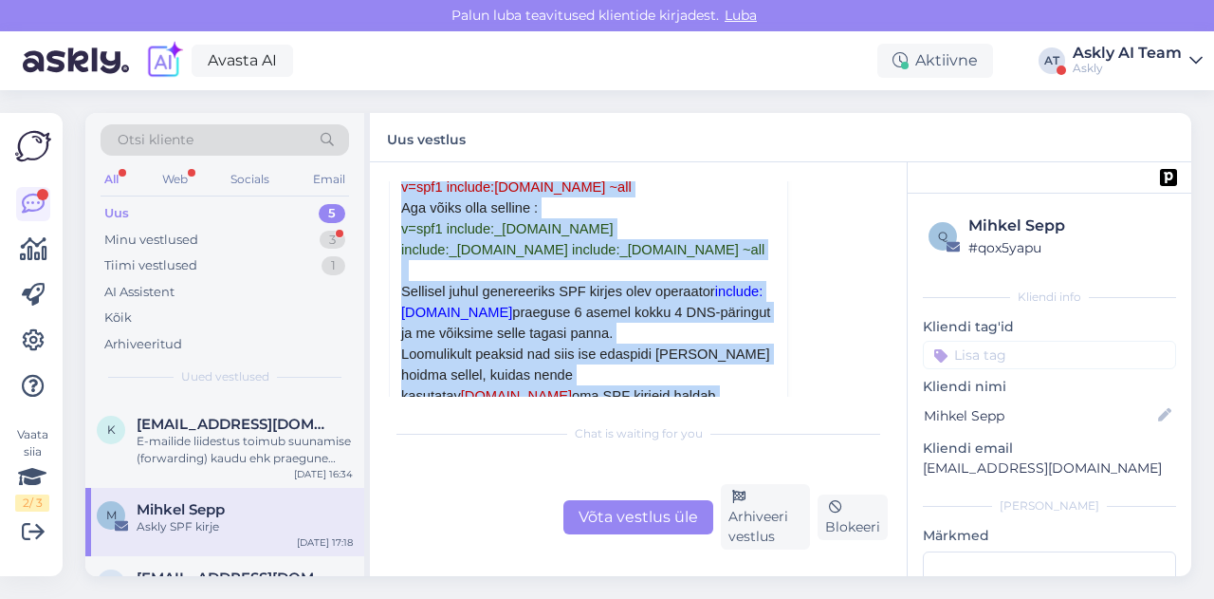
drag, startPoint x: 404, startPoint y: 242, endPoint x: 598, endPoint y: 369, distance: 231.5
click at [598, 369] on div "Tere! Meie spetsialist andis soovituse Asklyle väga piiratud DNS ressursi optim…" at bounding box center [588, 328] width 375 height 656
copy div "Meie spetsialist andis soovituse Asklyle väga piiratud DNS ressursi optimeerimi…"
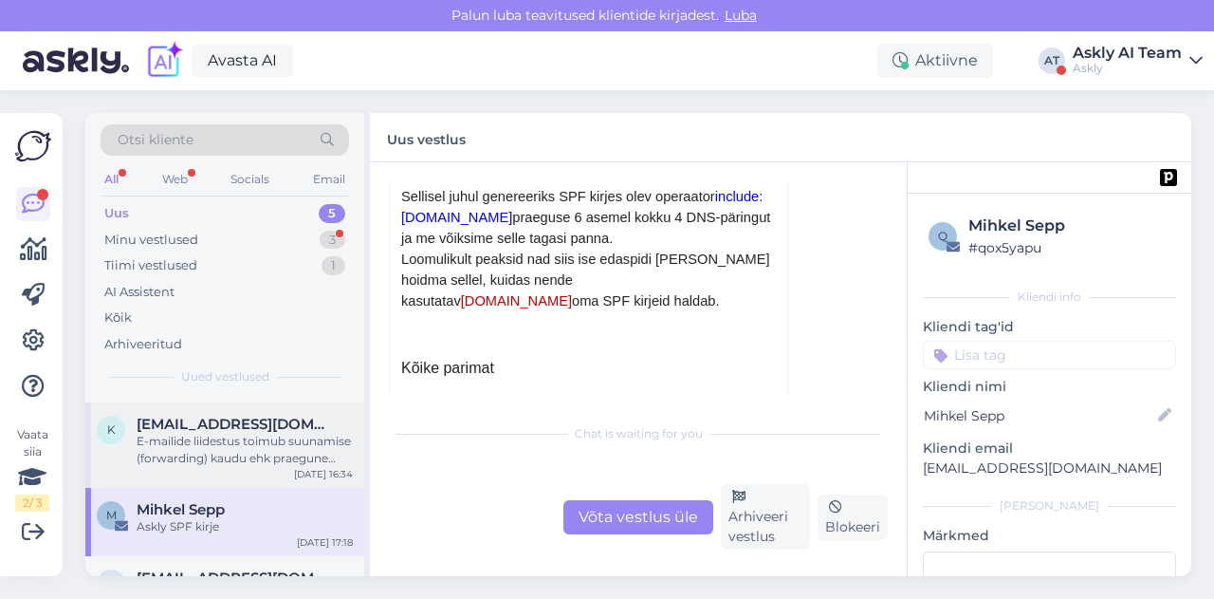
scroll to position [194, 0]
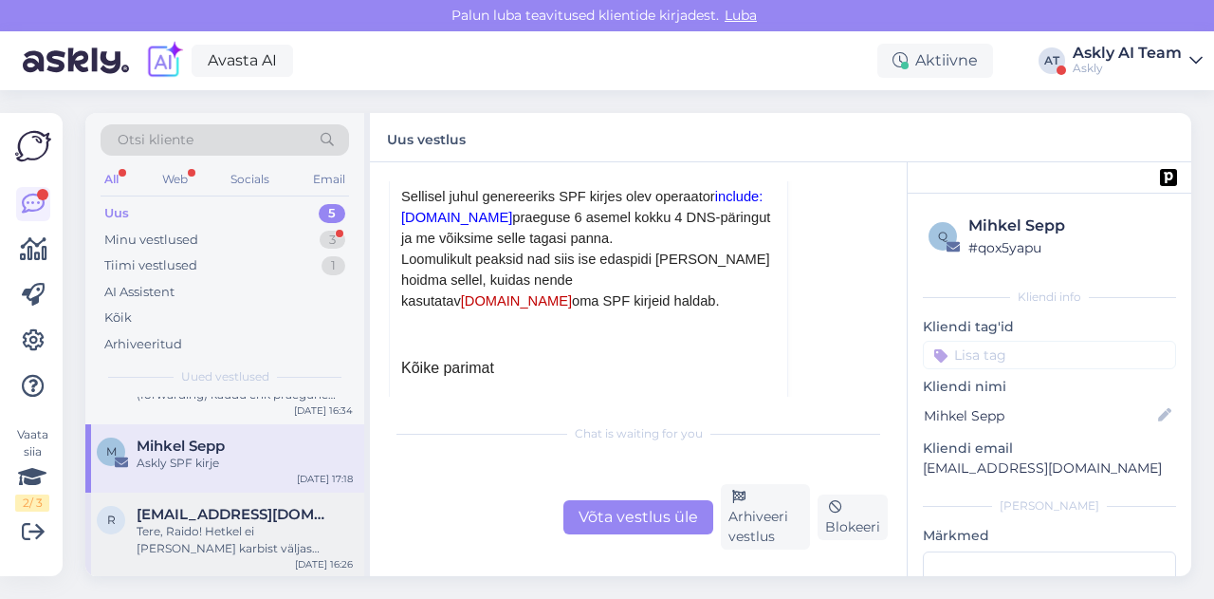
click at [226, 515] on span "[EMAIL_ADDRESS][DOMAIN_NAME]" at bounding box center [235, 514] width 197 height 17
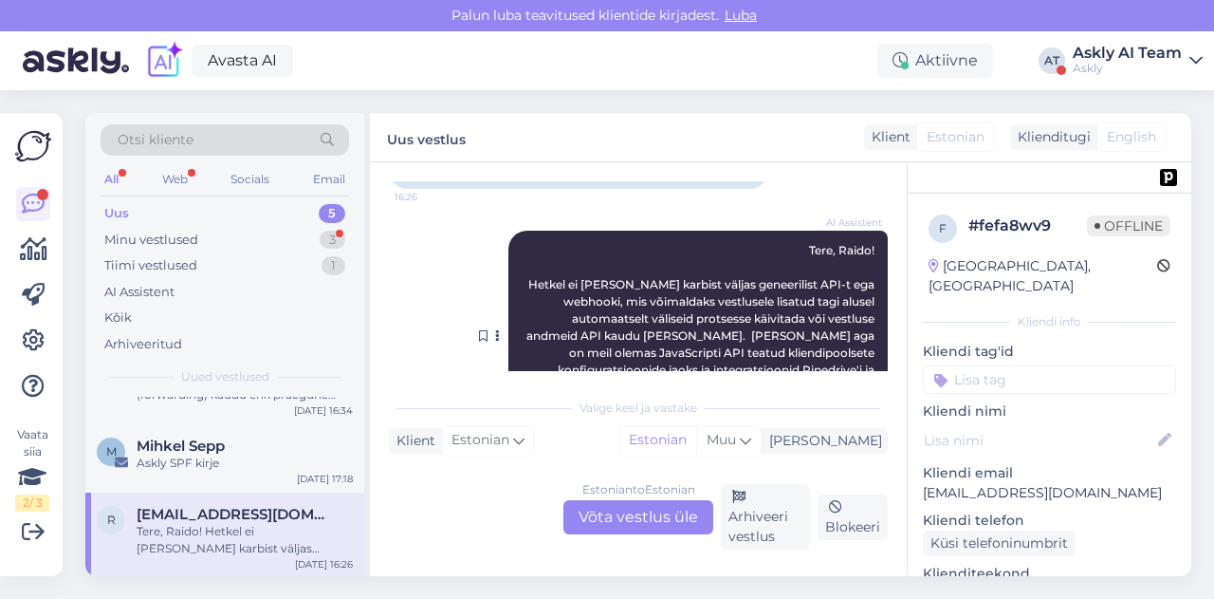
scroll to position [648, 0]
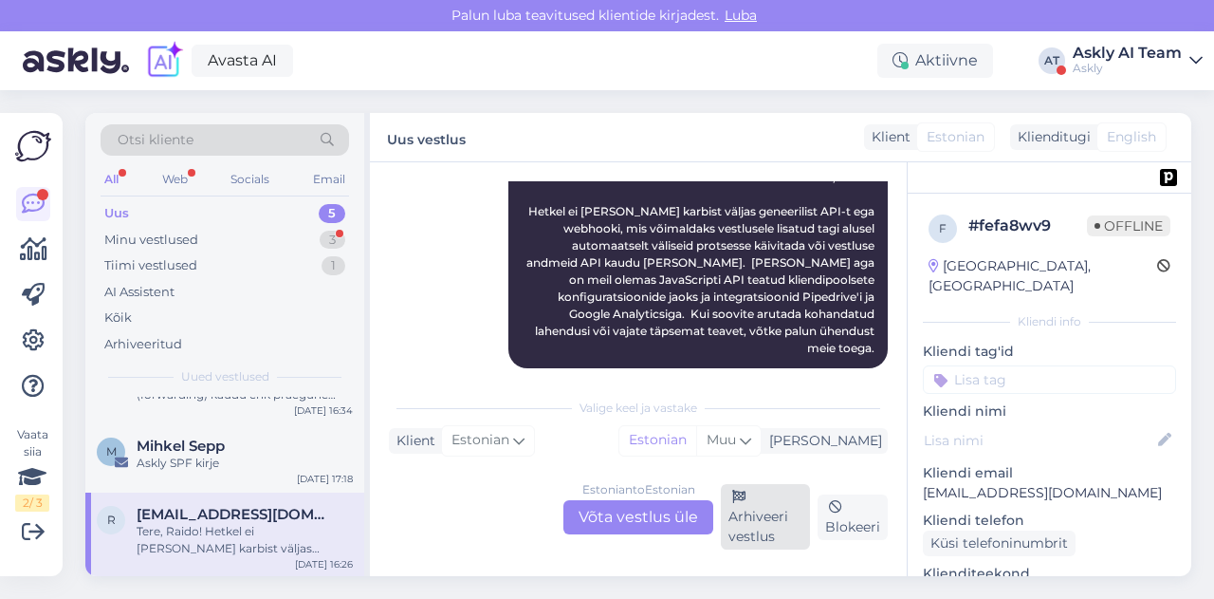
click at [736, 505] on div "Arhiveeri vestlus" at bounding box center [765, 516] width 89 height 65
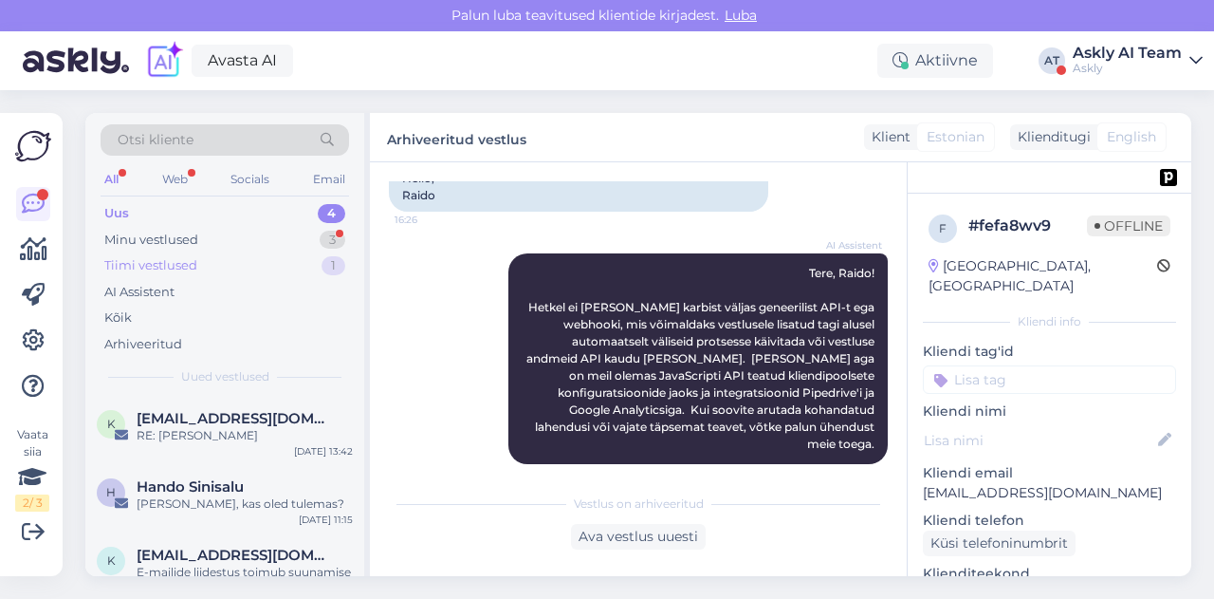
click at [199, 268] on div "Tiimi vestlused 1" at bounding box center [225, 265] width 249 height 27
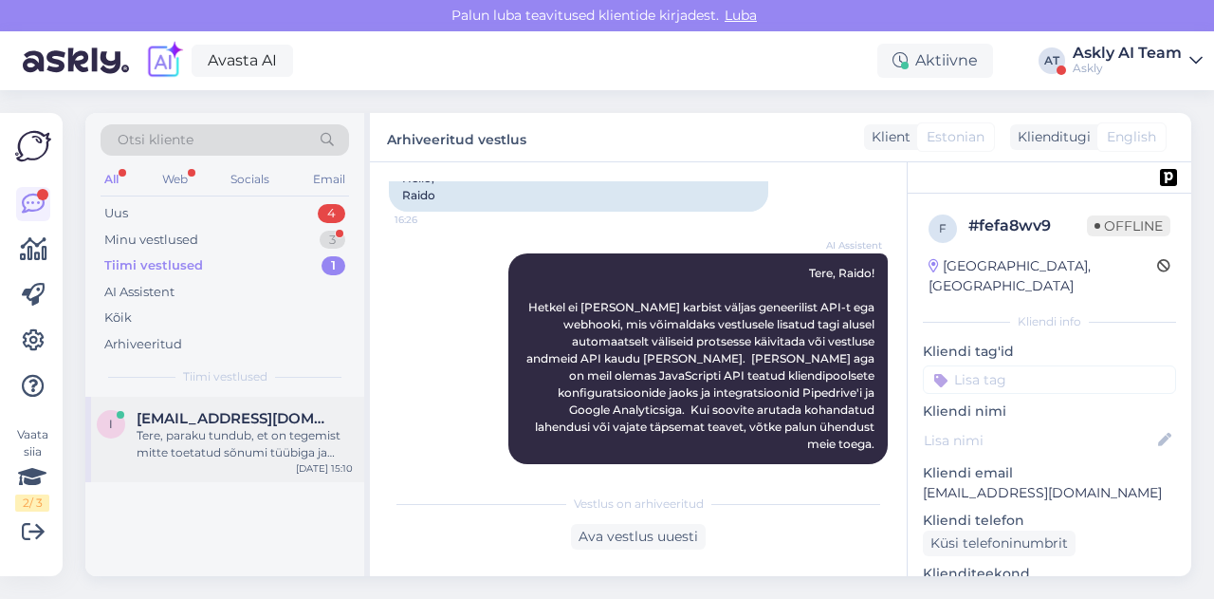
click at [271, 461] on div "i [EMAIL_ADDRESS][DOMAIN_NAME] Tere, paraku tundub, et on tegemist mitte toetat…" at bounding box center [224, 439] width 279 height 85
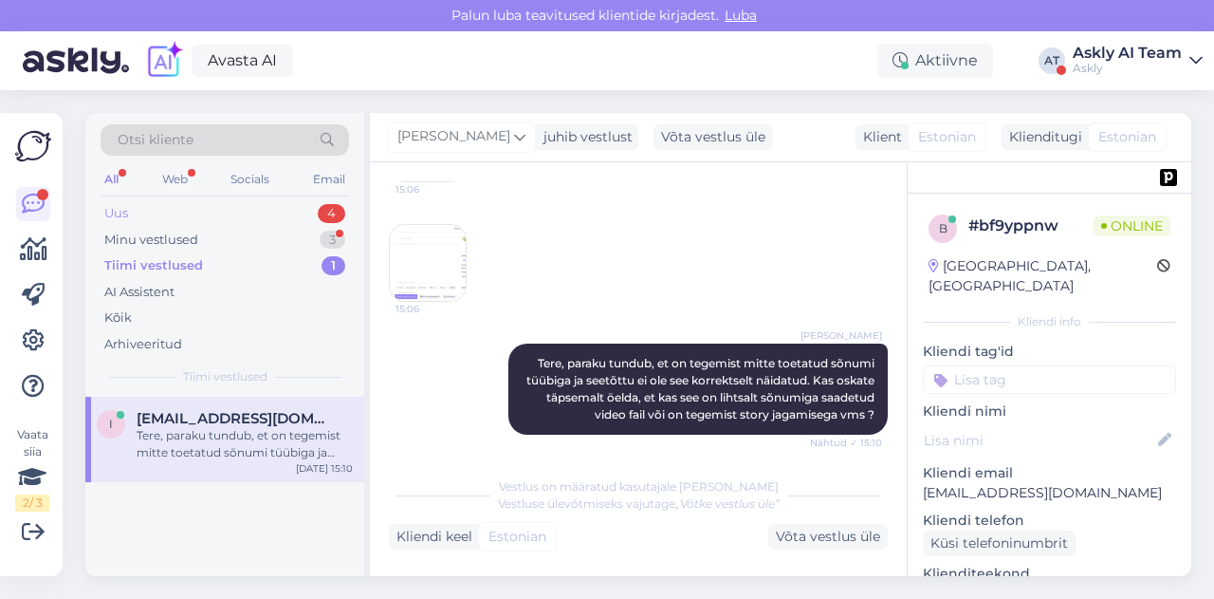
click at [137, 207] on div "Uus 4" at bounding box center [225, 213] width 249 height 27
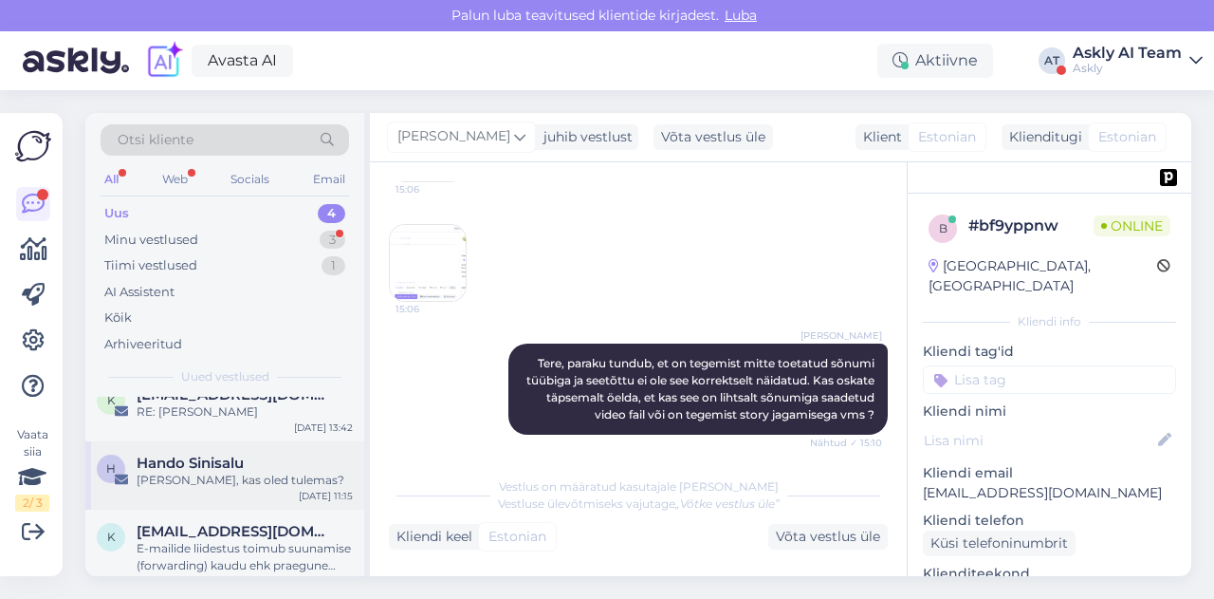
scroll to position [0, 0]
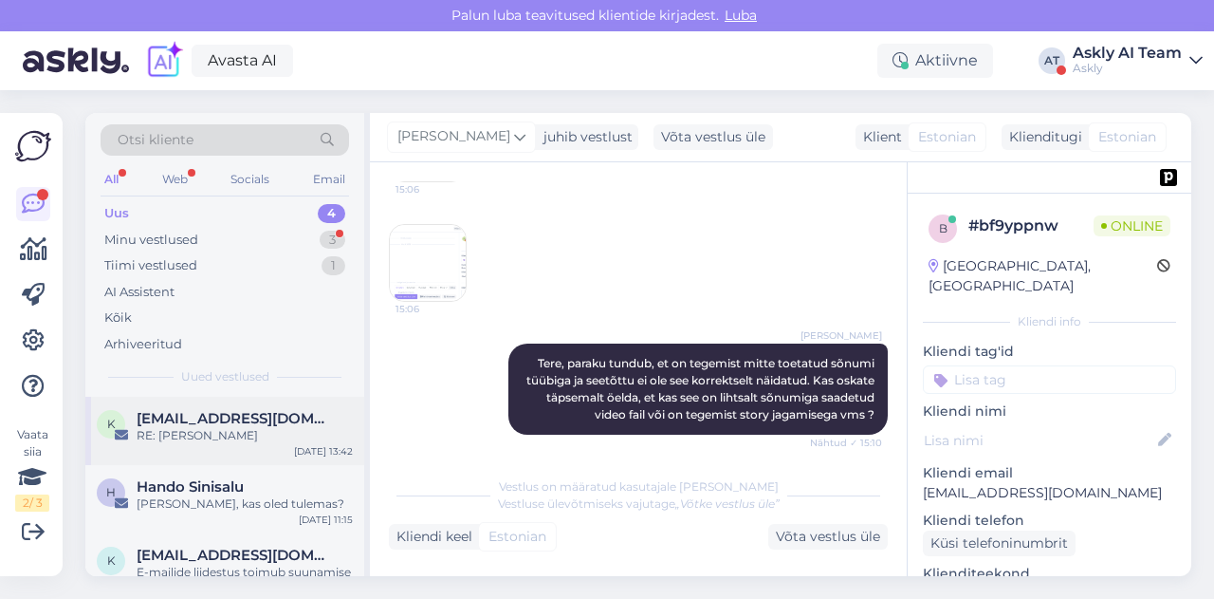
click at [259, 443] on div "k [EMAIL_ADDRESS][DOMAIN_NAME] RE: Kiire küsimus [DATE] 13:42" at bounding box center [224, 431] width 279 height 68
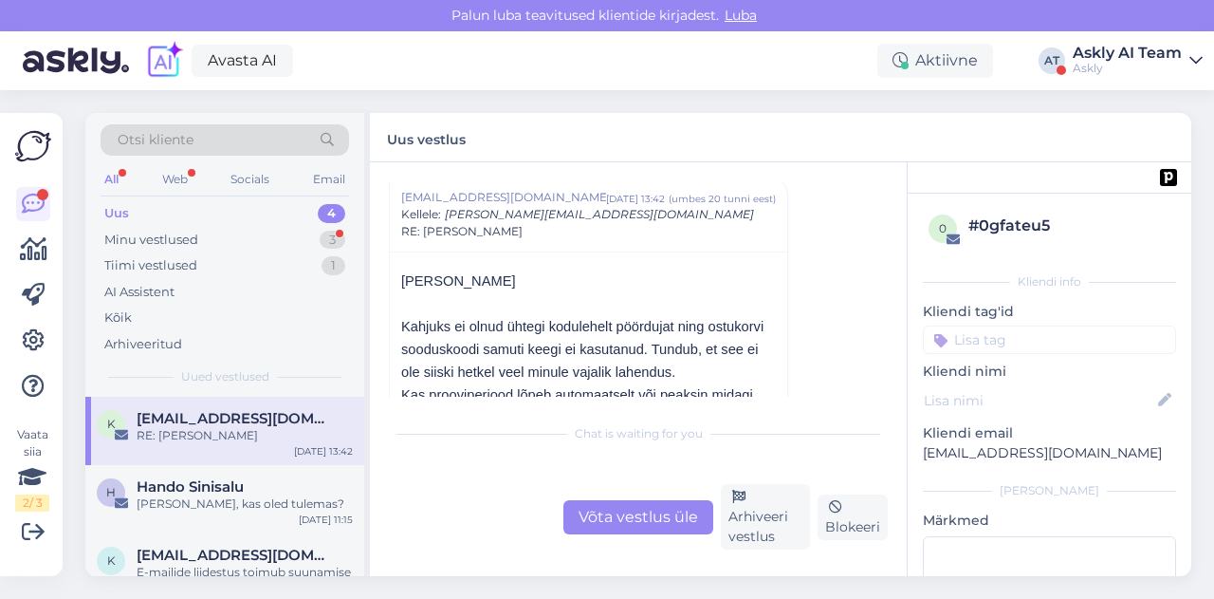
scroll to position [384, 0]
